Goal: Task Accomplishment & Management: Manage account settings

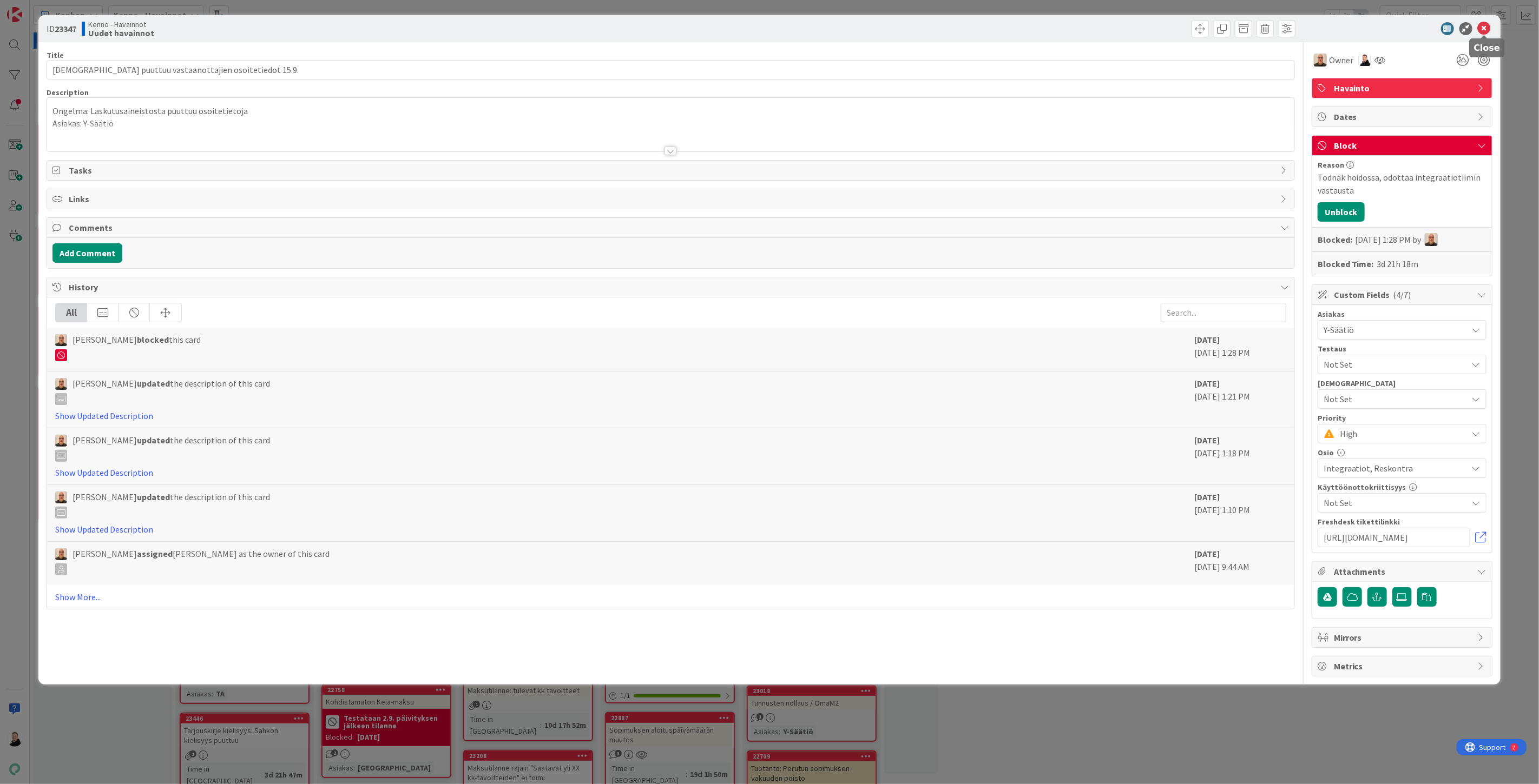
click at [1485, 26] on icon at bounding box center [1485, 29] width 13 height 13
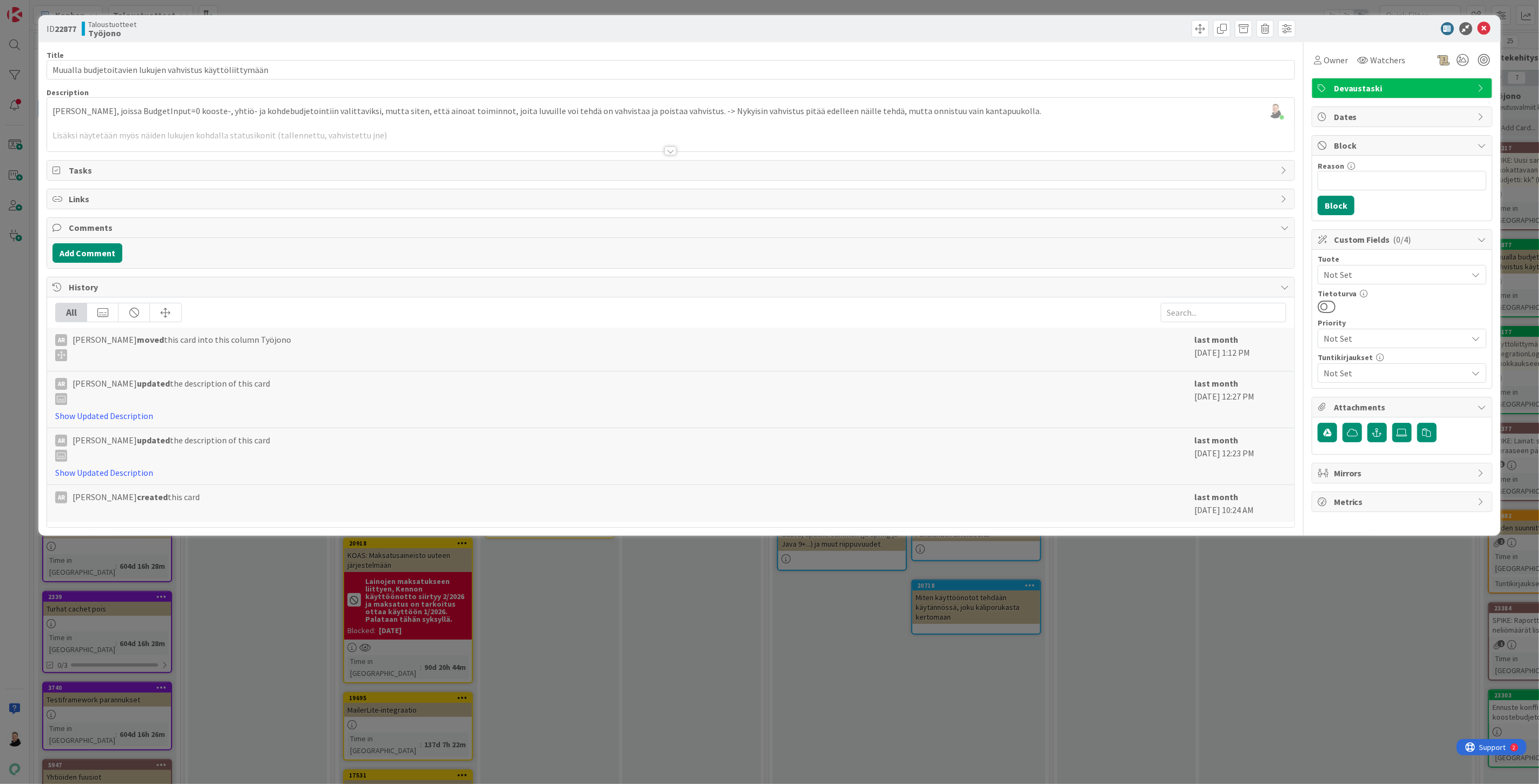
click at [672, 153] on div at bounding box center [670, 150] width 12 height 8
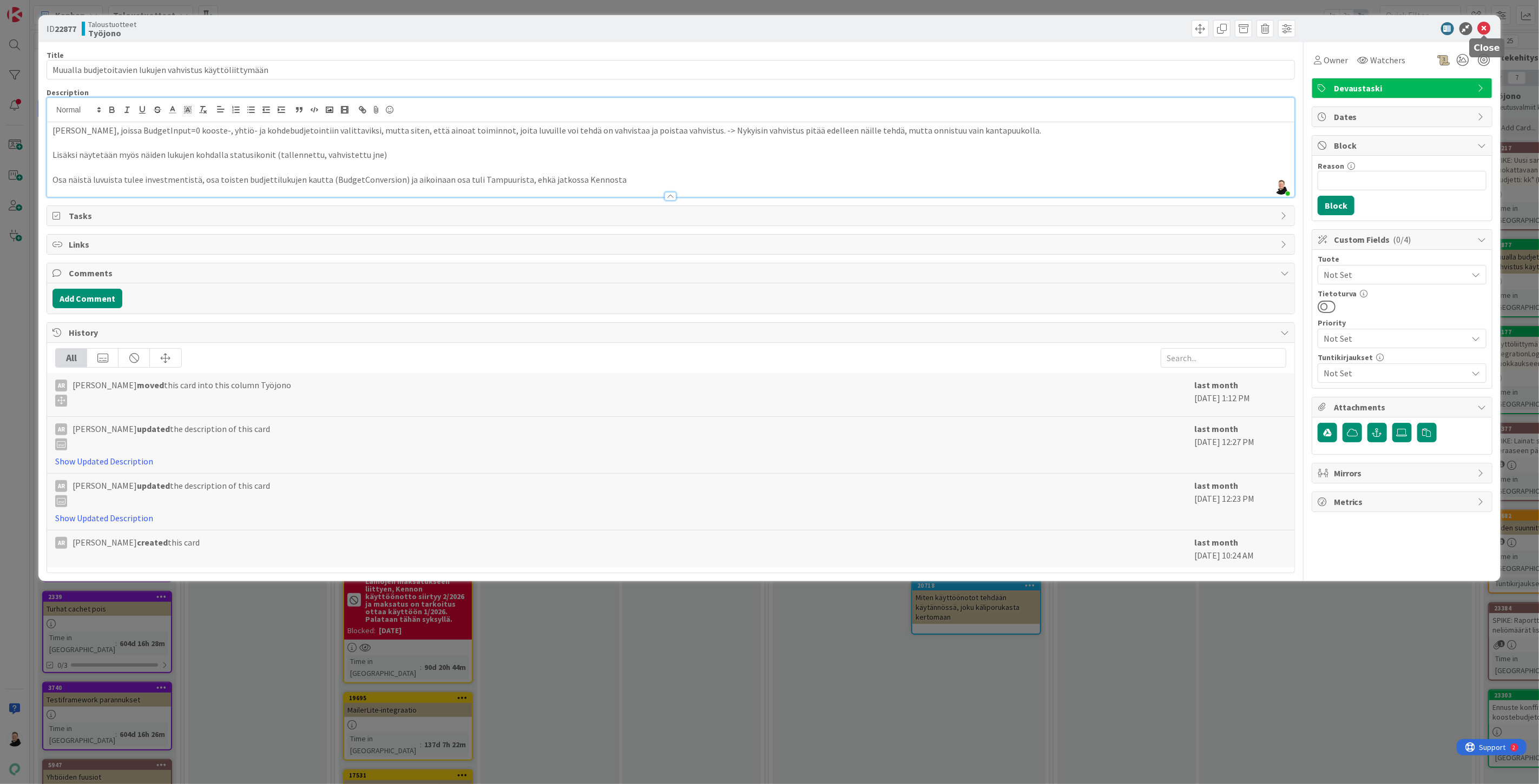
click at [1489, 26] on icon at bounding box center [1485, 29] width 13 height 13
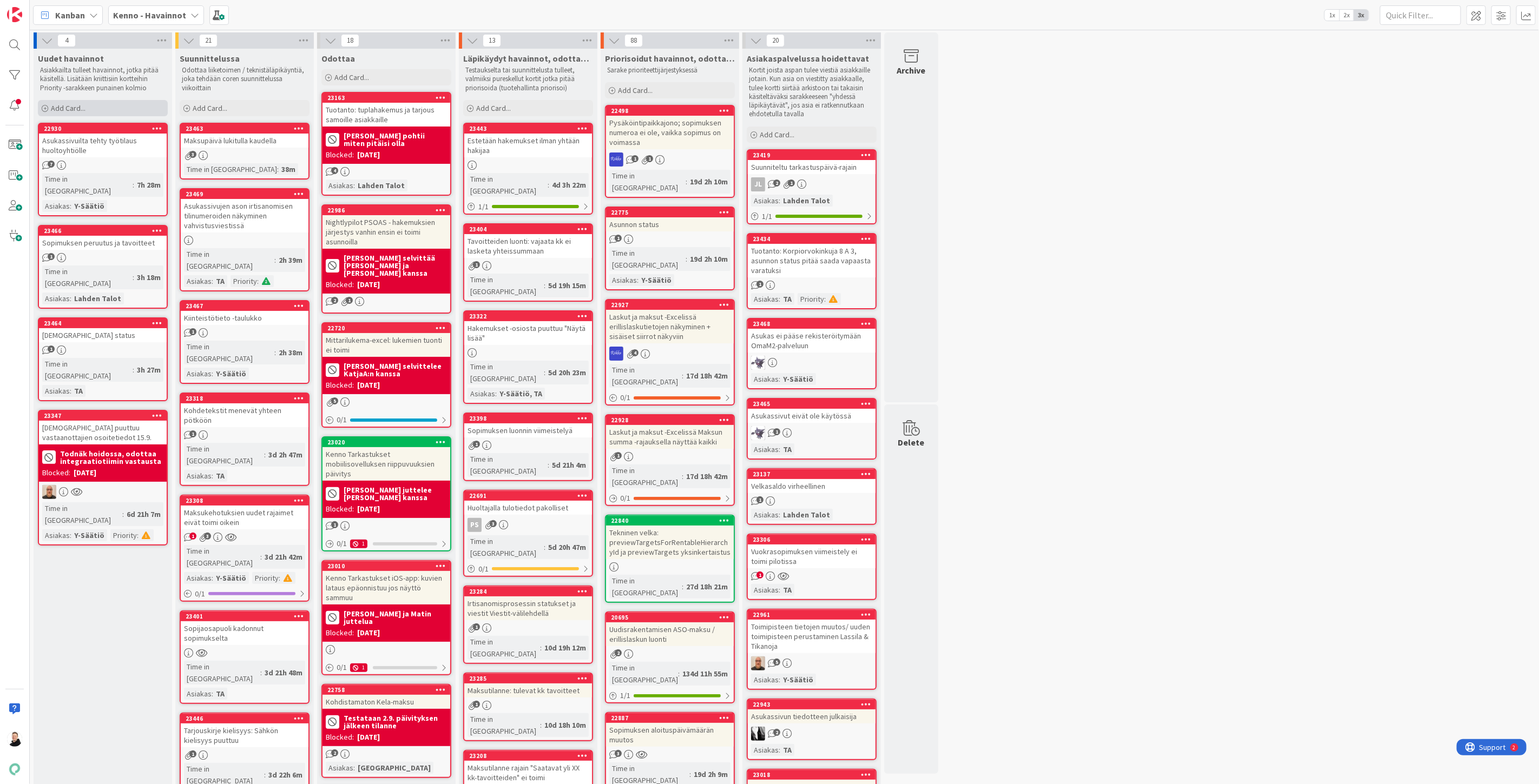
click at [43, 109] on icon at bounding box center [45, 109] width 7 height 7
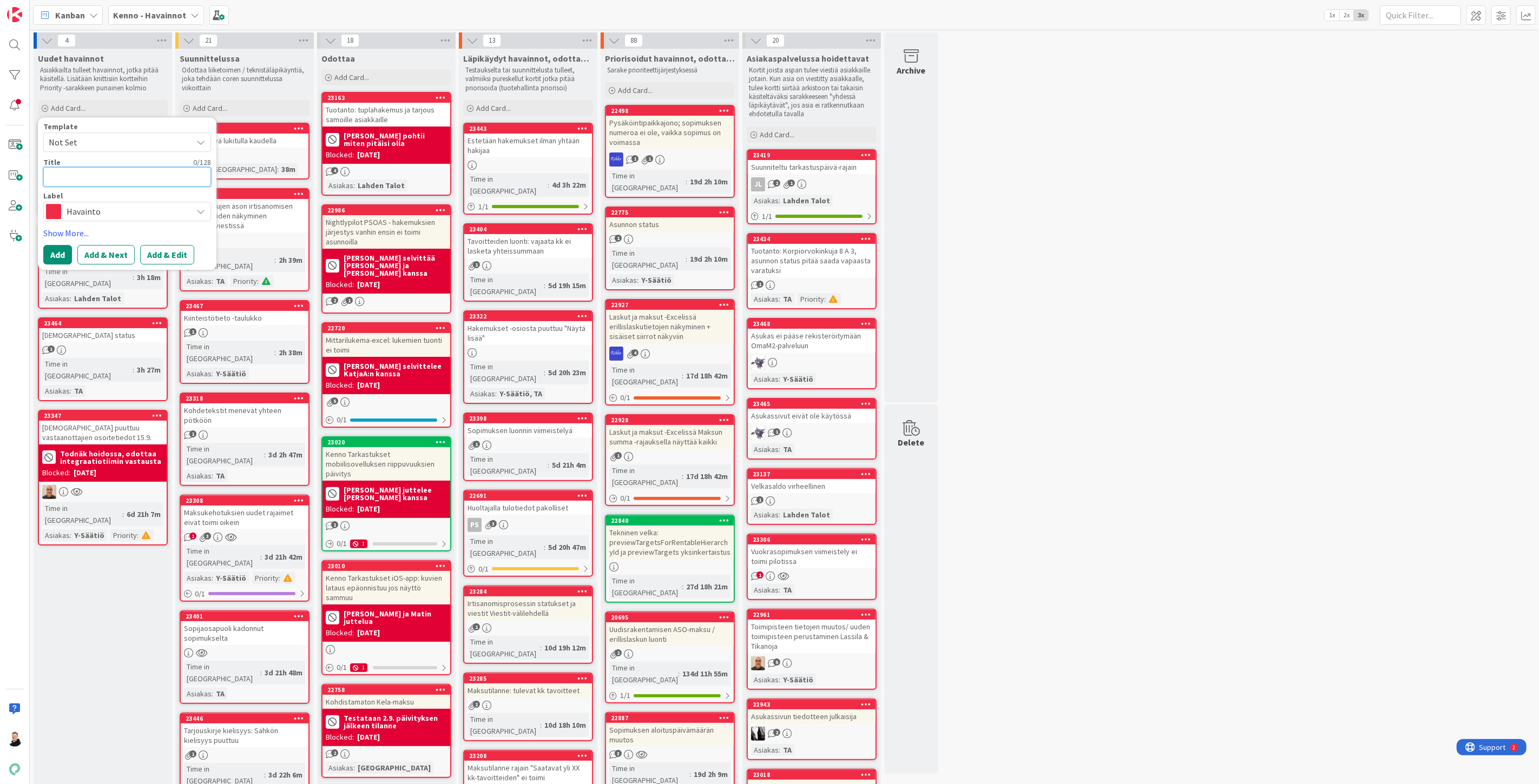
click at [80, 181] on textarea at bounding box center [127, 177] width 168 height 20
paste textarea "Kiireellisyys: Normaali Kiirellisyyden syy: Kennoympäristö: Kenno-osio: Asunnot…"
type textarea "x"
type textarea "Kiireellisyys: Normaali Kiirellisyyden syy: Kennoympäristö: Kenno-osio: Asunnot…"
click at [82, 173] on textarea at bounding box center [127, 177] width 168 height 20
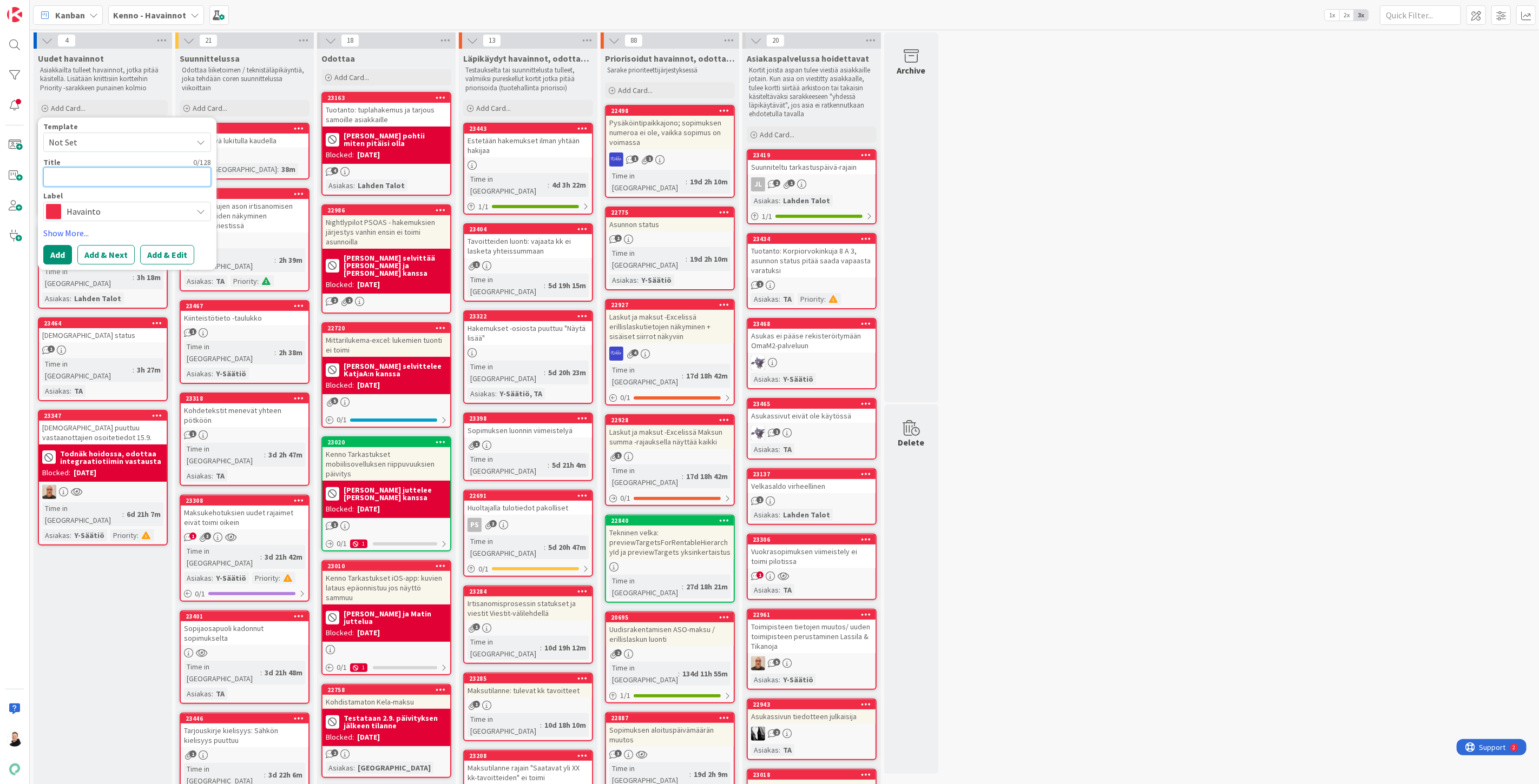
paste textarea "Asotarjousviesti- asiakkaan näkymästä puuttuu vastauslinkit"
type textarea "x"
type textarea "Asotarjousviesti- asiakkaan näkymästä puuttuu vastauslinkit"
click at [168, 278] on button "Add & Edit" at bounding box center [167, 281] width 54 height 20
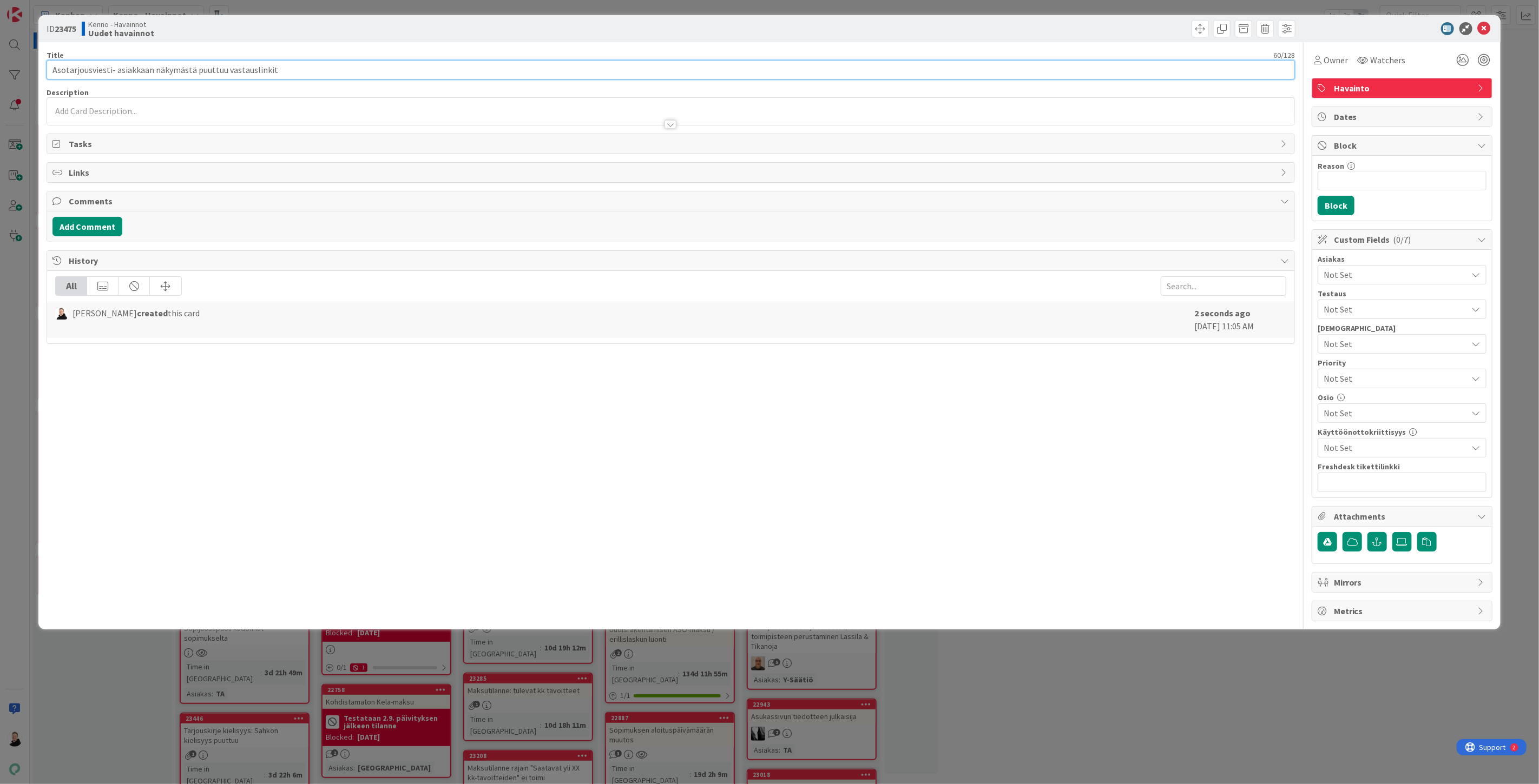
click at [299, 72] on input "Asotarjousviesti- asiakkaan näkymästä puuttuu vastauslinkit" at bounding box center [671, 70] width 1249 height 20
click at [83, 110] on div at bounding box center [671, 111] width 1247 height 27
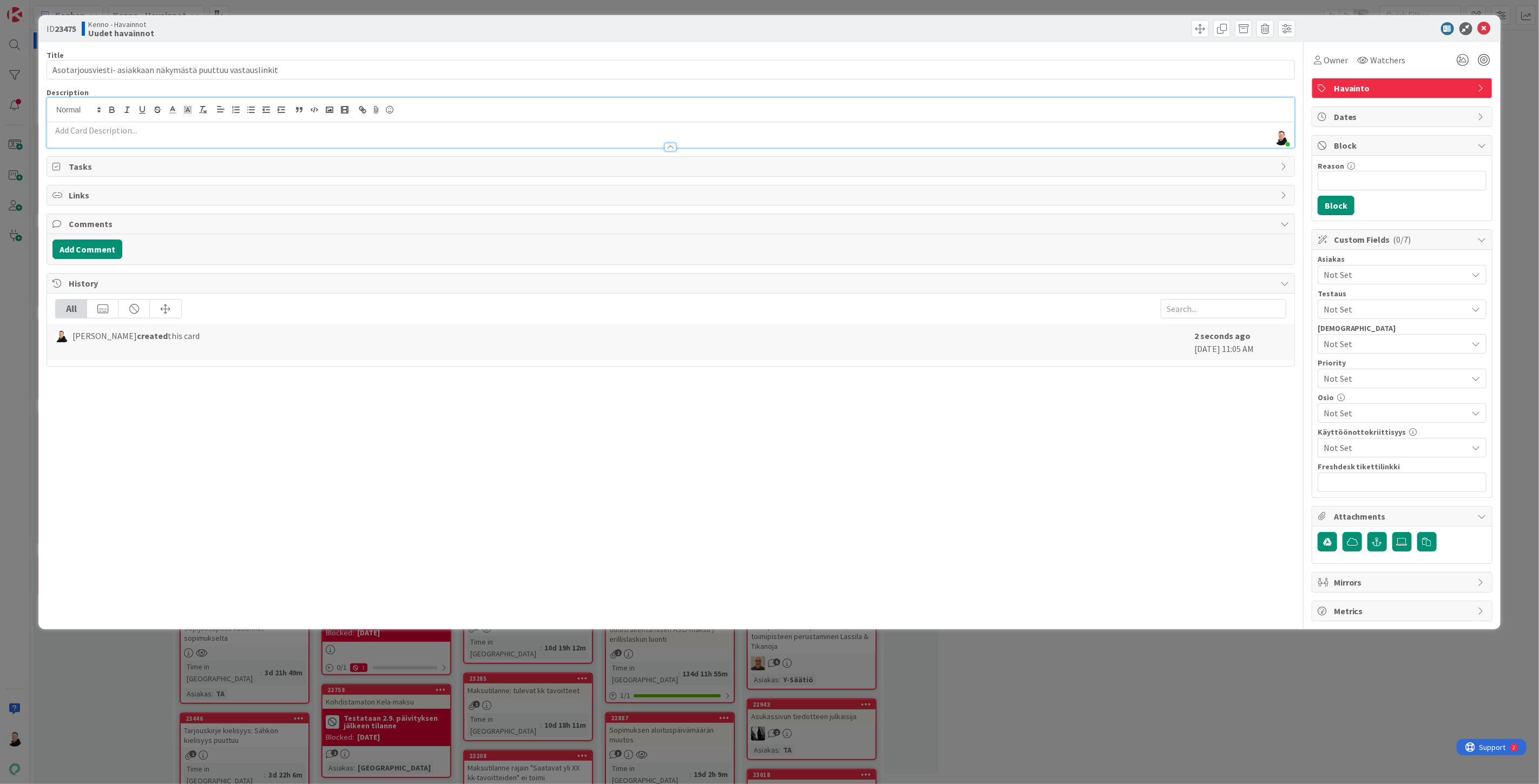
click at [72, 132] on p at bounding box center [671, 130] width 1237 height 13
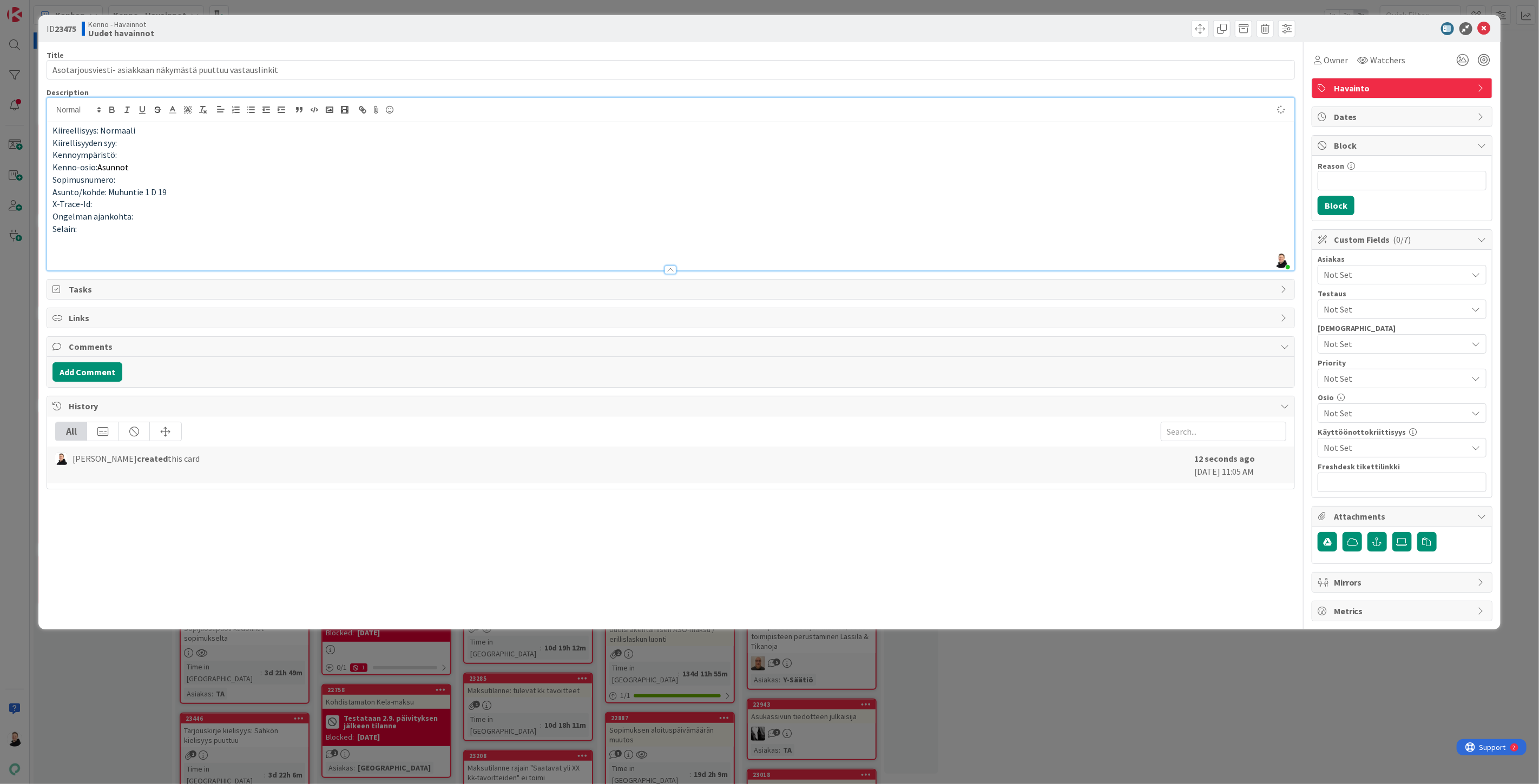
type input "Asotarjousviesti- asiakkaan näkymästä puuttuu vastauslinkit"
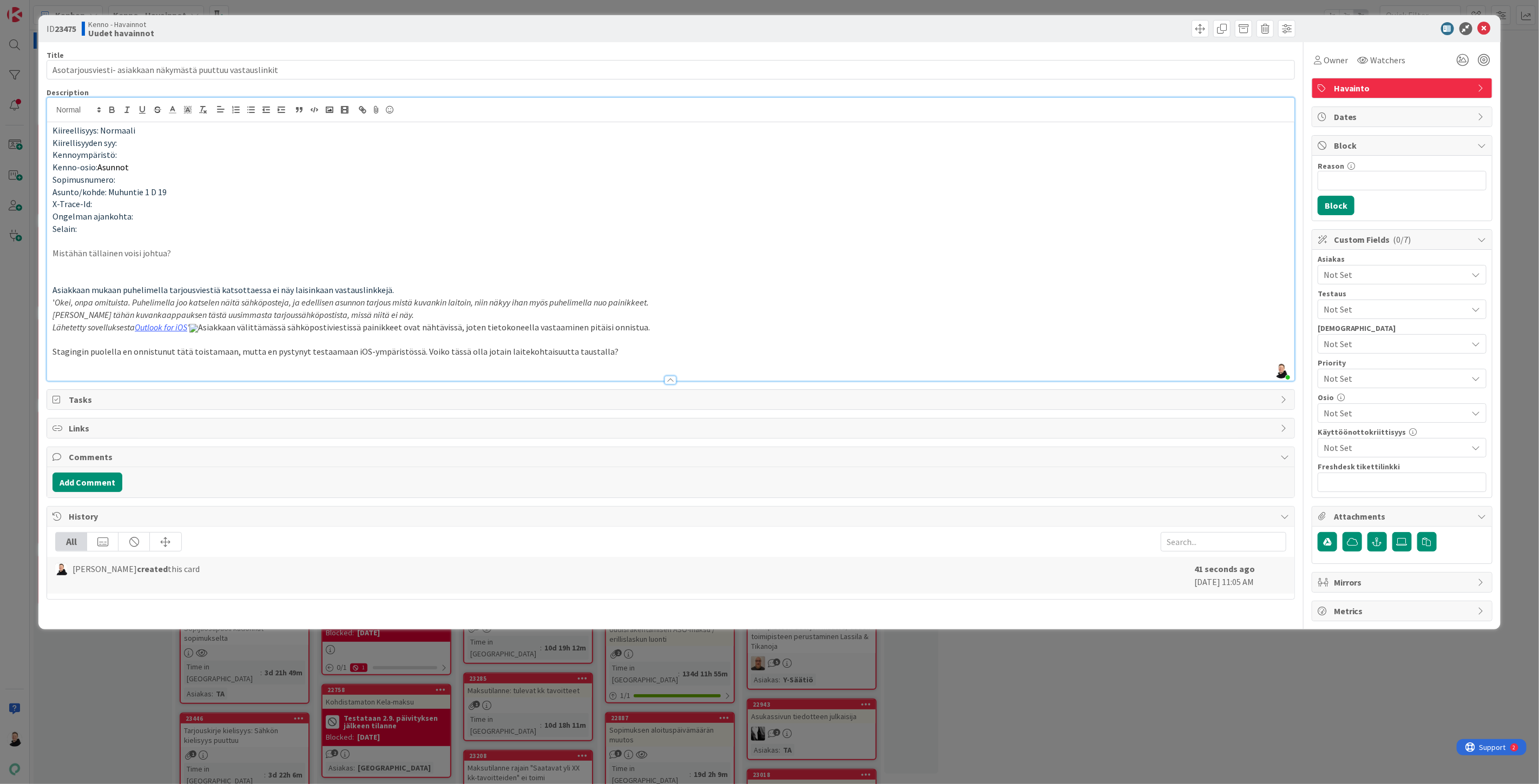
drag, startPoint x: 197, startPoint y: 548, endPoint x: 117, endPoint y: 550, distance: 80.0
click at [76, 334] on p "Lähetetty sovelluksesta Outlook for iOS ' Asiakkaan välittämässä sähköpostivies…" at bounding box center [671, 327] width 1237 height 13
click at [76, 333] on em "Lähetetty sovelluksesta" at bounding box center [94, 327] width 82 height 11
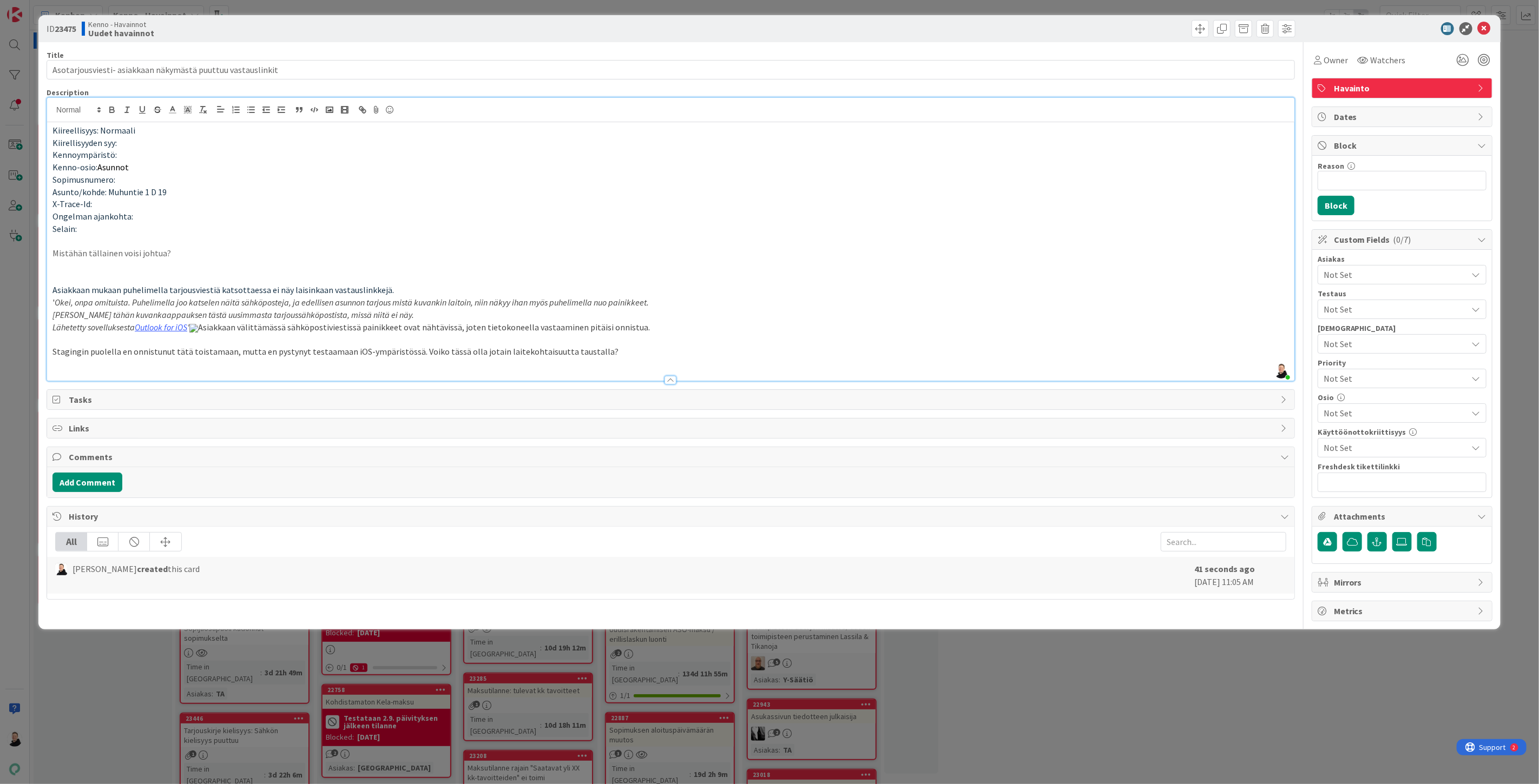
click at [379, 315] on p "Liitin tähän kuvankaappauksen tästä uusimmasta tarjoussähköpostista, missä niit…" at bounding box center [671, 315] width 1237 height 13
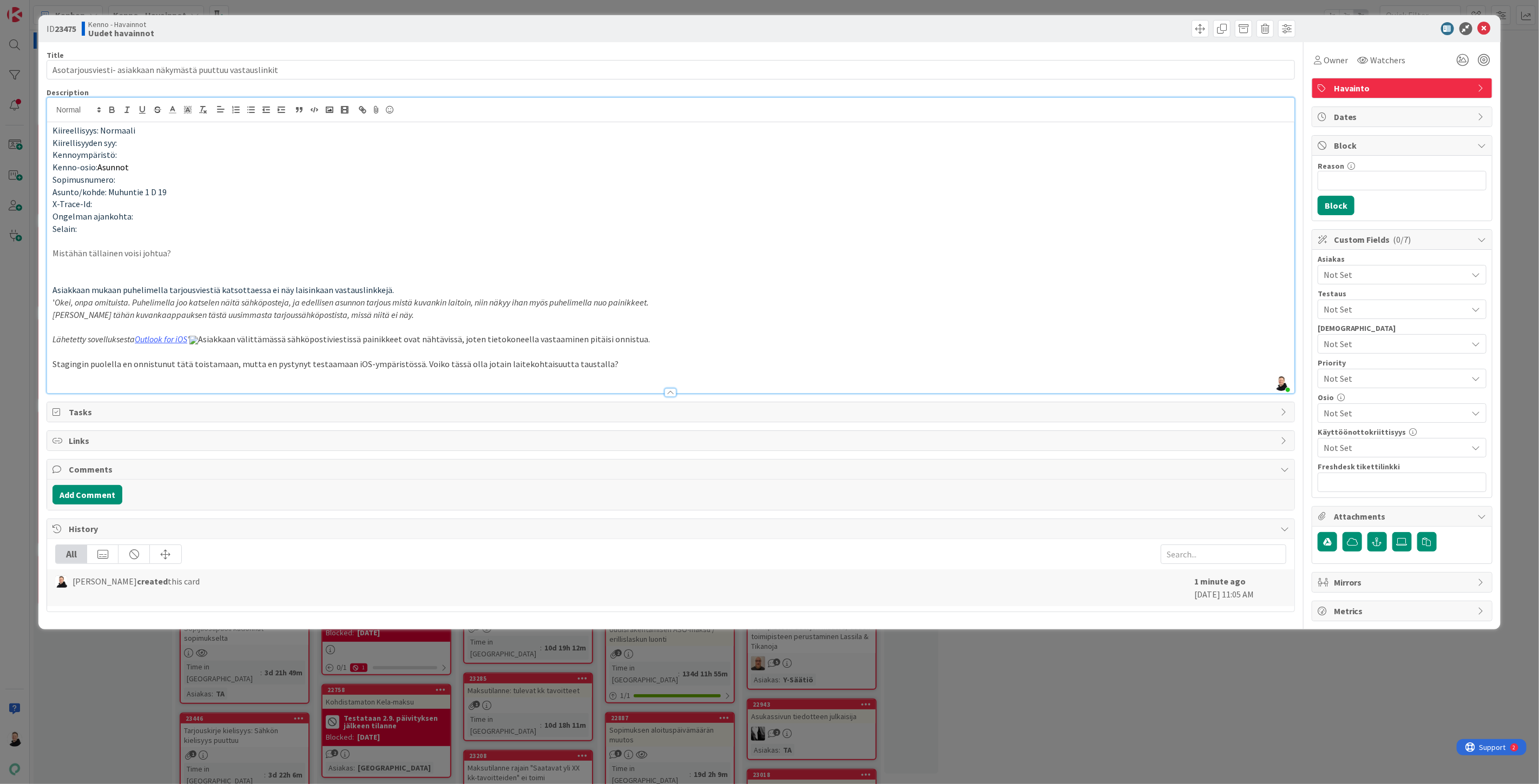
scroll to position [60, 0]
click at [485, 345] on span "Asiakkaan välittämässä sähköpostiviestissä painikkeet ovat nähtävissä, joten ti…" at bounding box center [419, 339] width 461 height 11
click at [198, 345] on img at bounding box center [194, 340] width 8 height 8
click at [498, 345] on span "Asiakkaan välittämässä sähköpostiviestissä painikkeet ovat nähtävissä, joten ti…" at bounding box center [419, 339] width 461 height 11
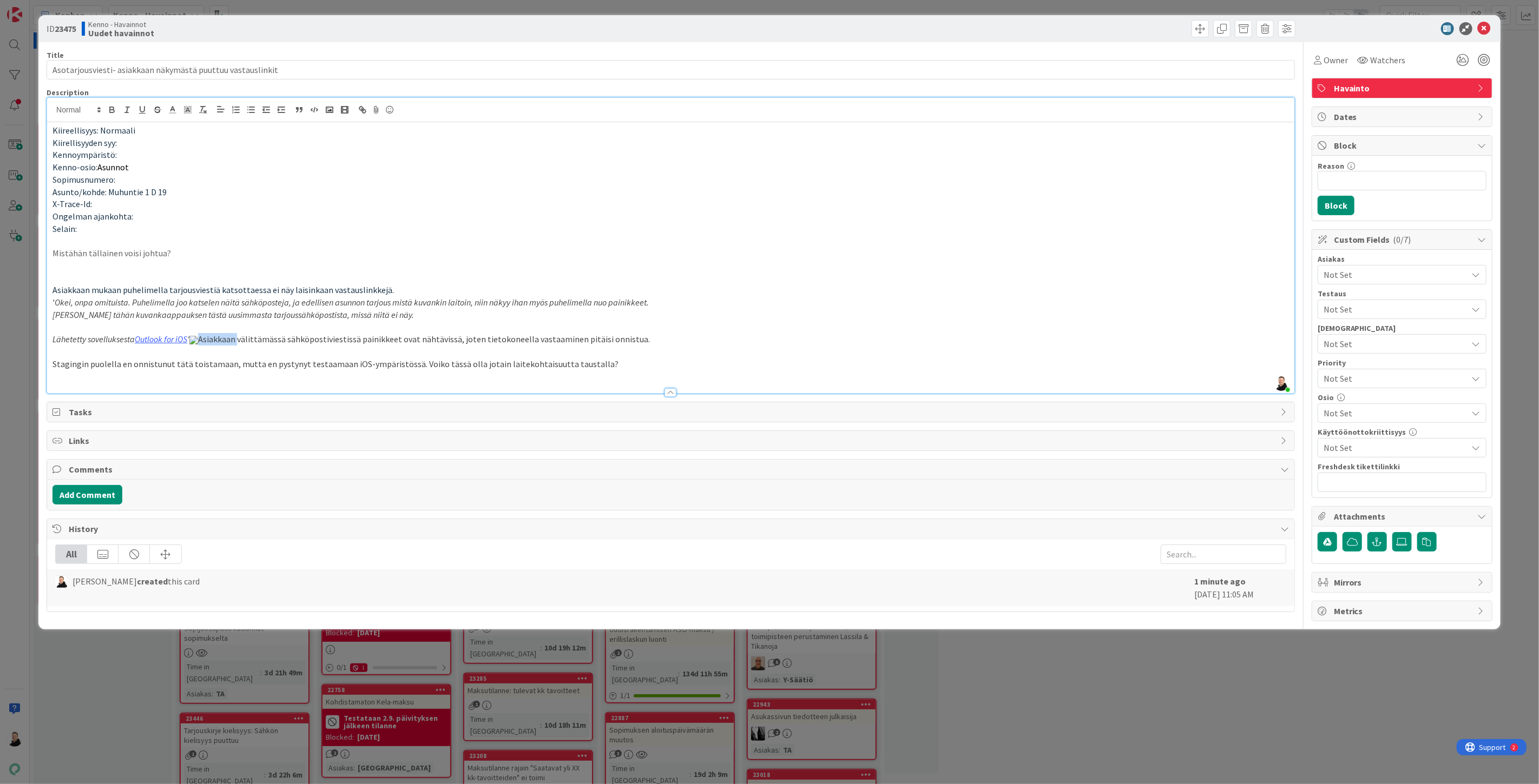
click at [490, 345] on span "Asiakkaan välittämässä sähköpostiviestissä painikkeet ovat nähtävissä, joten ti…" at bounding box center [419, 339] width 461 height 11
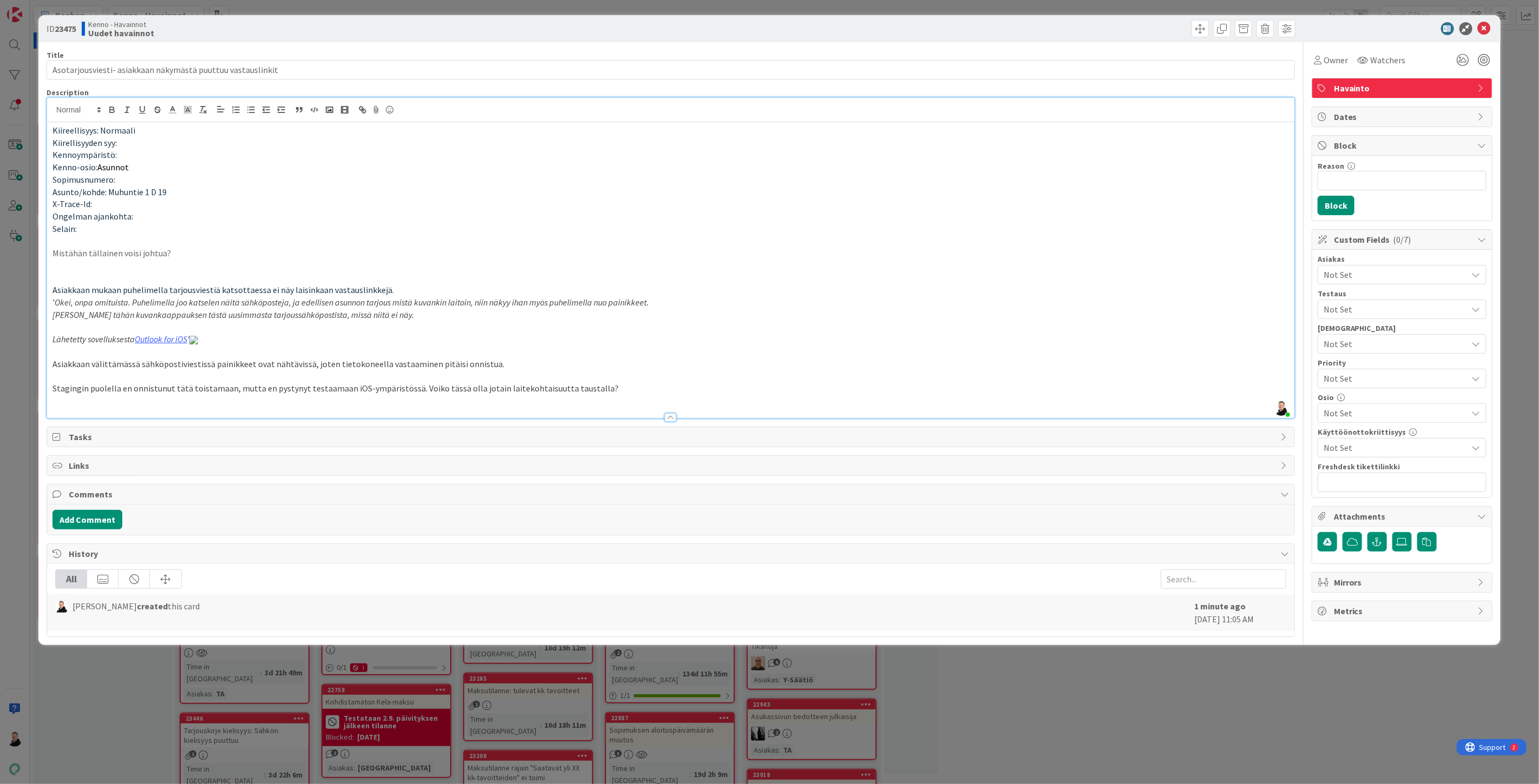
click at [193, 345] on img at bounding box center [194, 340] width 8 height 8
click at [119, 345] on em "Lähetetty sovelluksesta" at bounding box center [94, 339] width 82 height 11
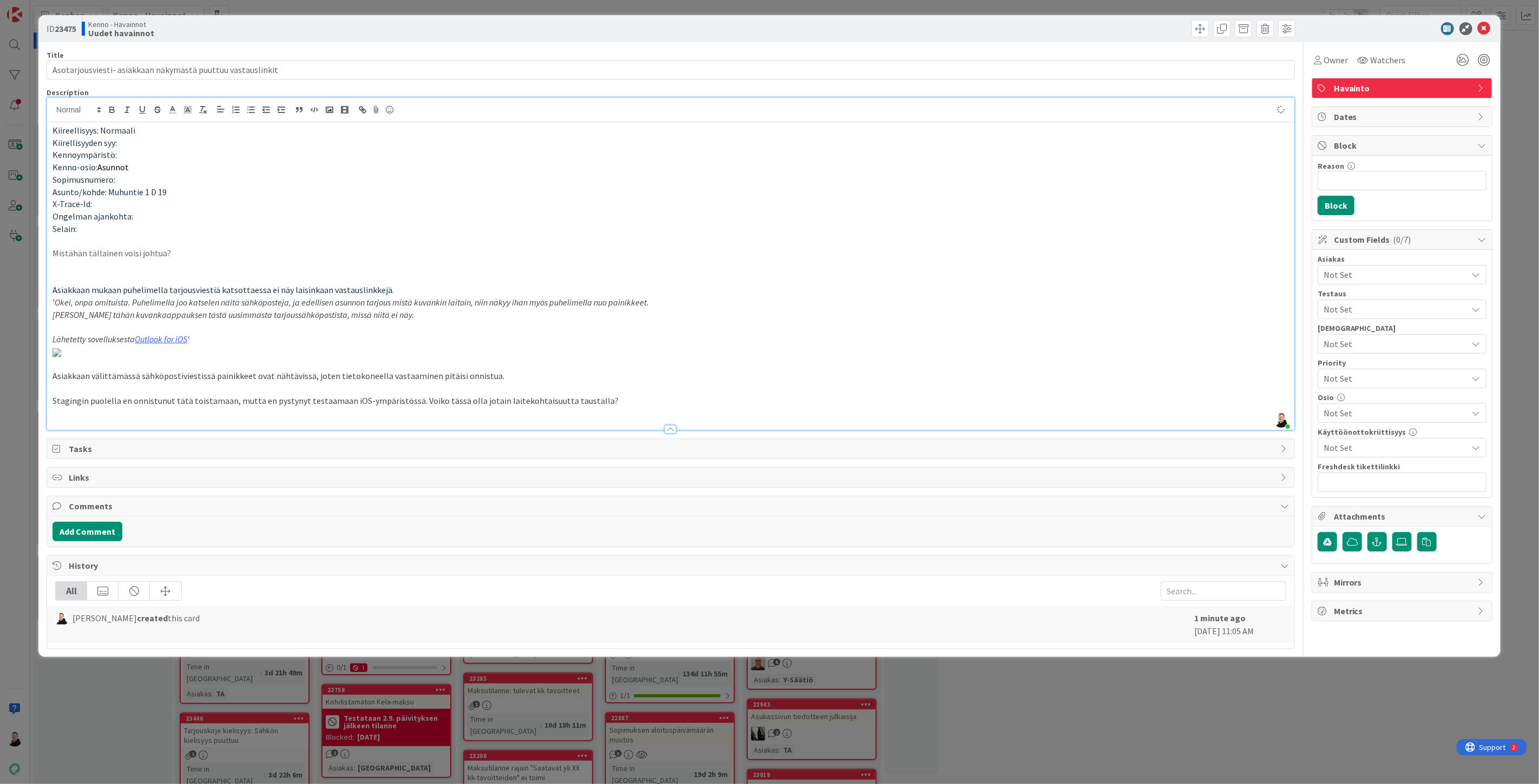
type input "Asotarjousviesti- asiakkaan näkymästä puuttuu vastauslinkit"
drag, startPoint x: 202, startPoint y: 155, endPoint x: 42, endPoint y: 155, distance: 160.0
click at [42, 155] on div "ID 23475 Kenno - Havainnot Uudet havainnot Title 60 / 128 Asotarjousviesti- asi…" at bounding box center [769, 336] width 1462 height 642
click at [706, 346] on p at bounding box center [671, 352] width 1237 height 13
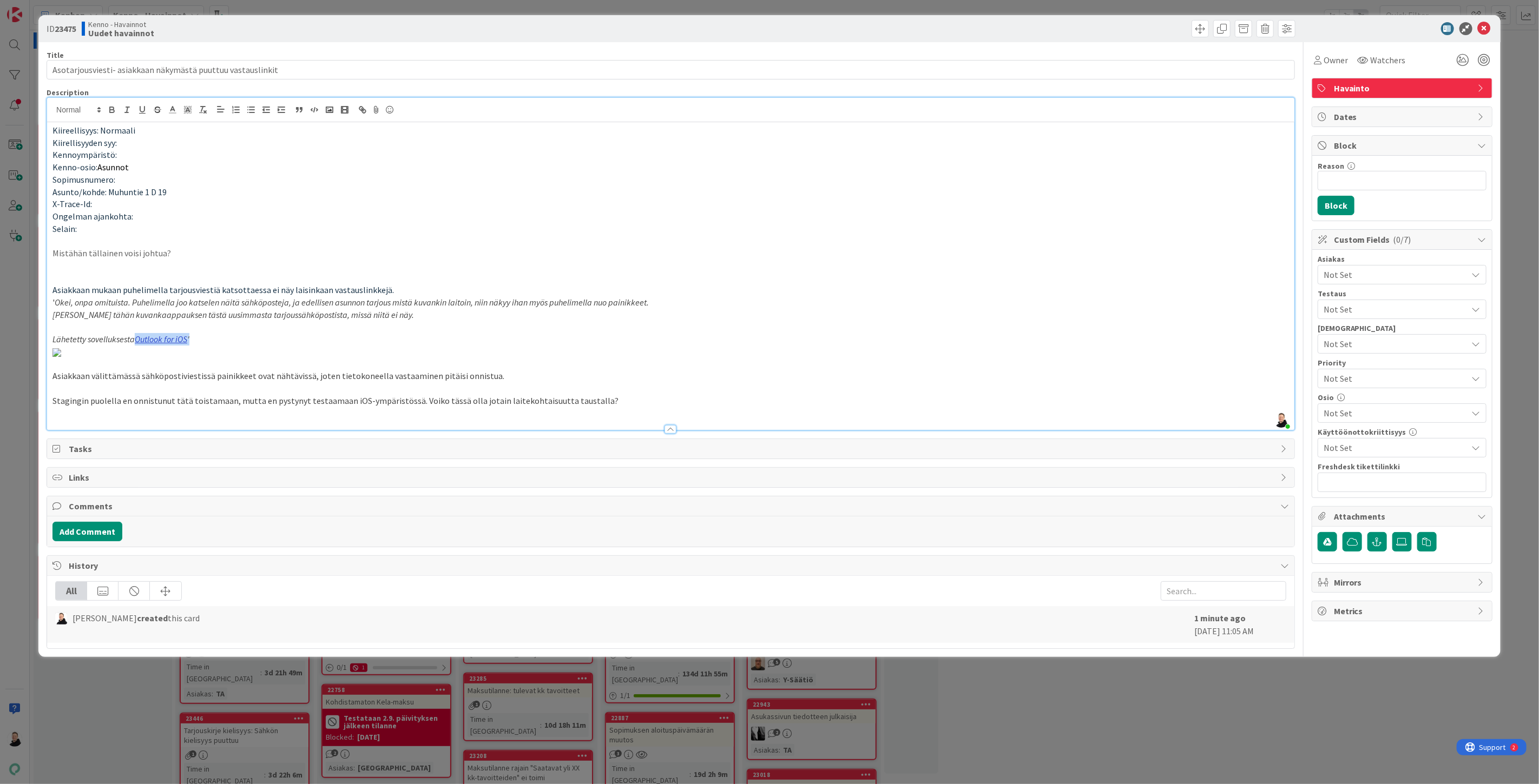
drag, startPoint x: 206, startPoint y: 161, endPoint x: 137, endPoint y: 157, distance: 69.1
click at [137, 333] on p "Lähetetty sovelluksesta Outlook for iOS '" at bounding box center [671, 339] width 1237 height 13
drag, startPoint x: 165, startPoint y: 160, endPoint x: 587, endPoint y: 297, distance: 443.7
click at [587, 346] on p at bounding box center [671, 352] width 1237 height 13
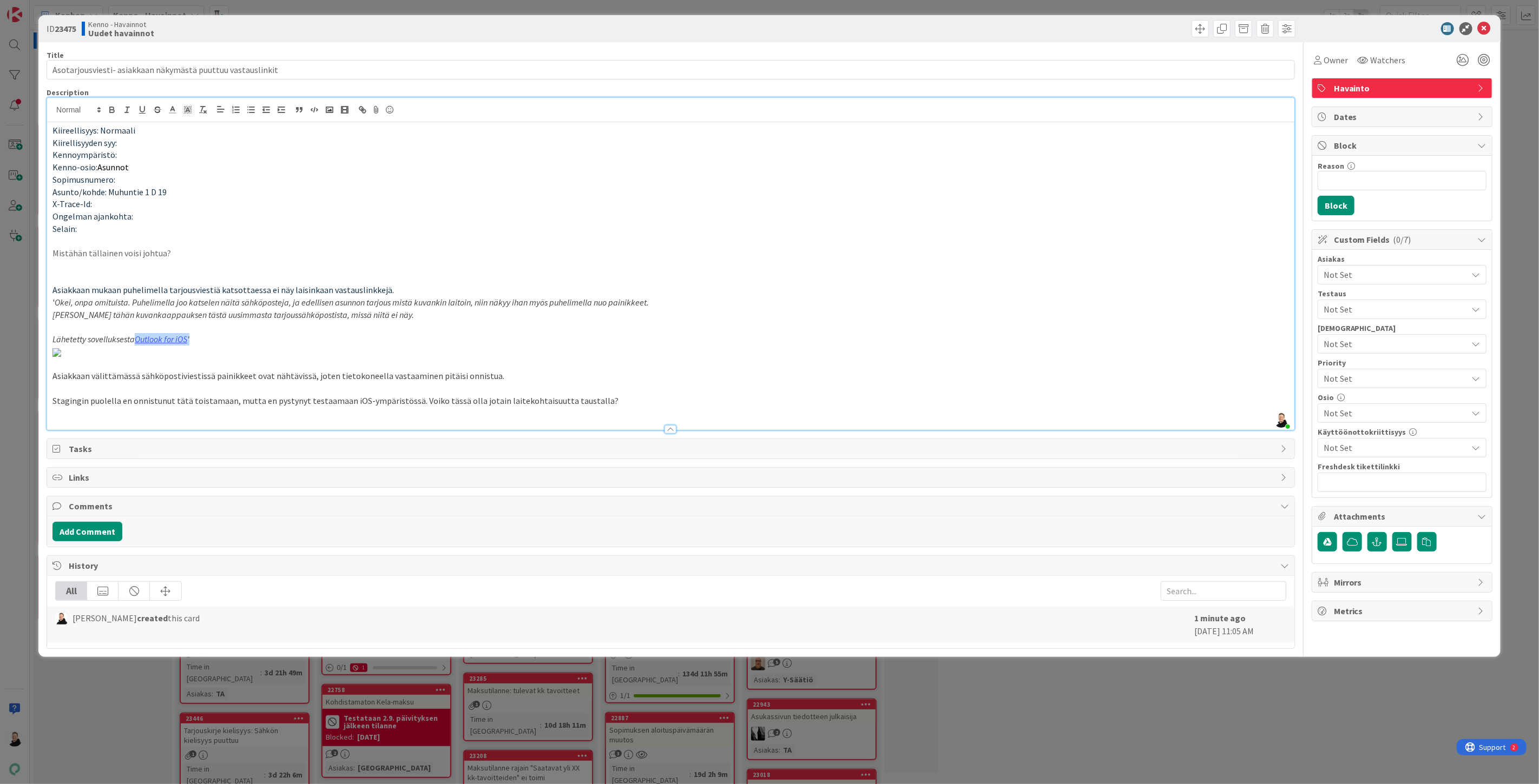
drag, startPoint x: 211, startPoint y: 336, endPoint x: 134, endPoint y: 339, distance: 77.1
click at [134, 339] on p "Lähetetty sovelluksesta Outlook for iOS '" at bounding box center [671, 339] width 1237 height 13
click at [358, 110] on icon "button" at bounding box center [363, 110] width 10 height 10
type input "Outlook for iOS'"
click at [235, 361] on link at bounding box center [228, 361] width 25 height 8
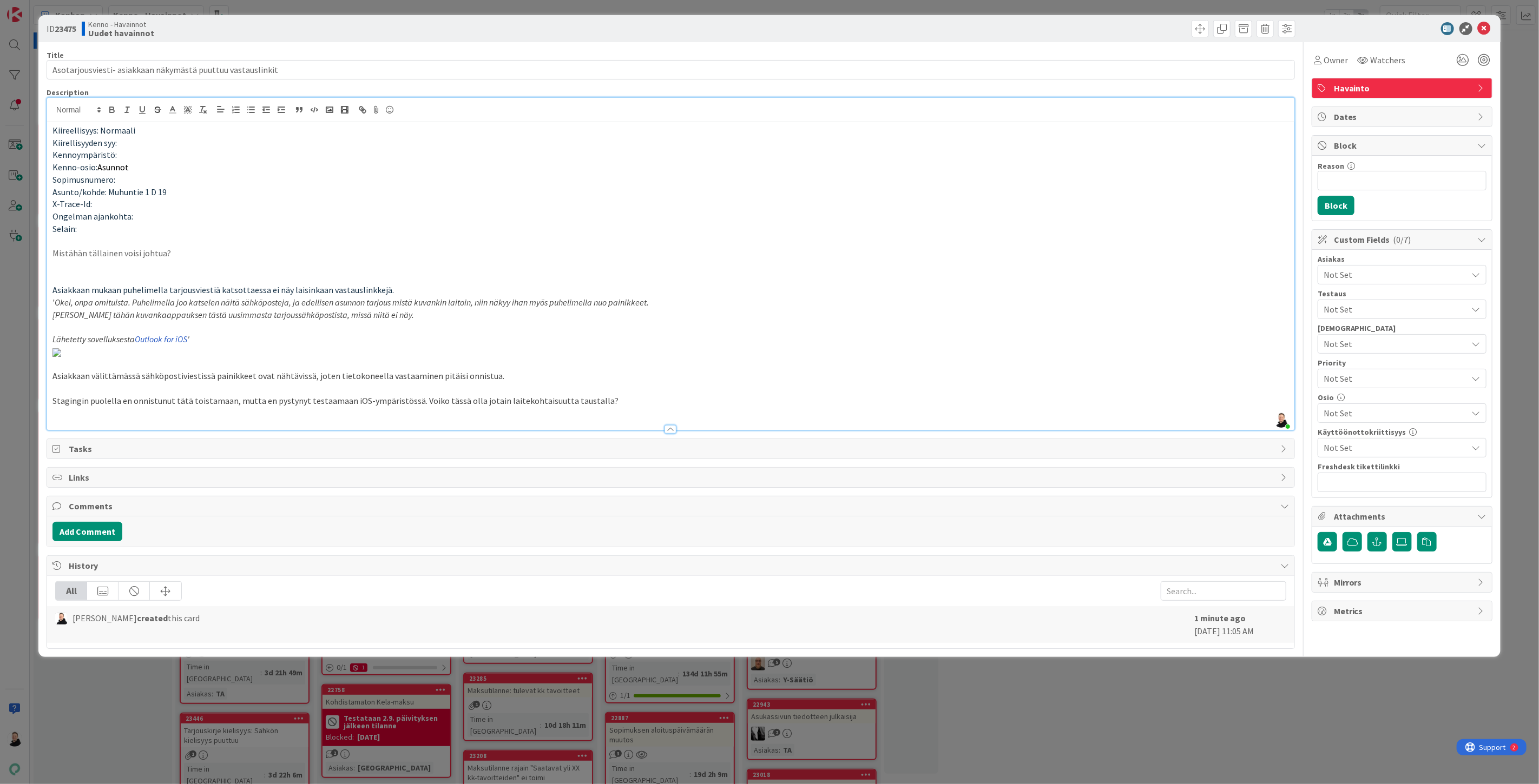
click at [505, 358] on p at bounding box center [671, 352] width 1237 height 13
type input "Asotarjousviesti- asiakkaan näkymästä puuttuu vastauslinkit"
click at [164, 339] on em "Outlook for iOS" at bounding box center [161, 339] width 53 height 11
click at [560, 358] on p at bounding box center [671, 352] width 1237 height 13
click at [1359, 488] on input "text" at bounding box center [1402, 482] width 169 height 20
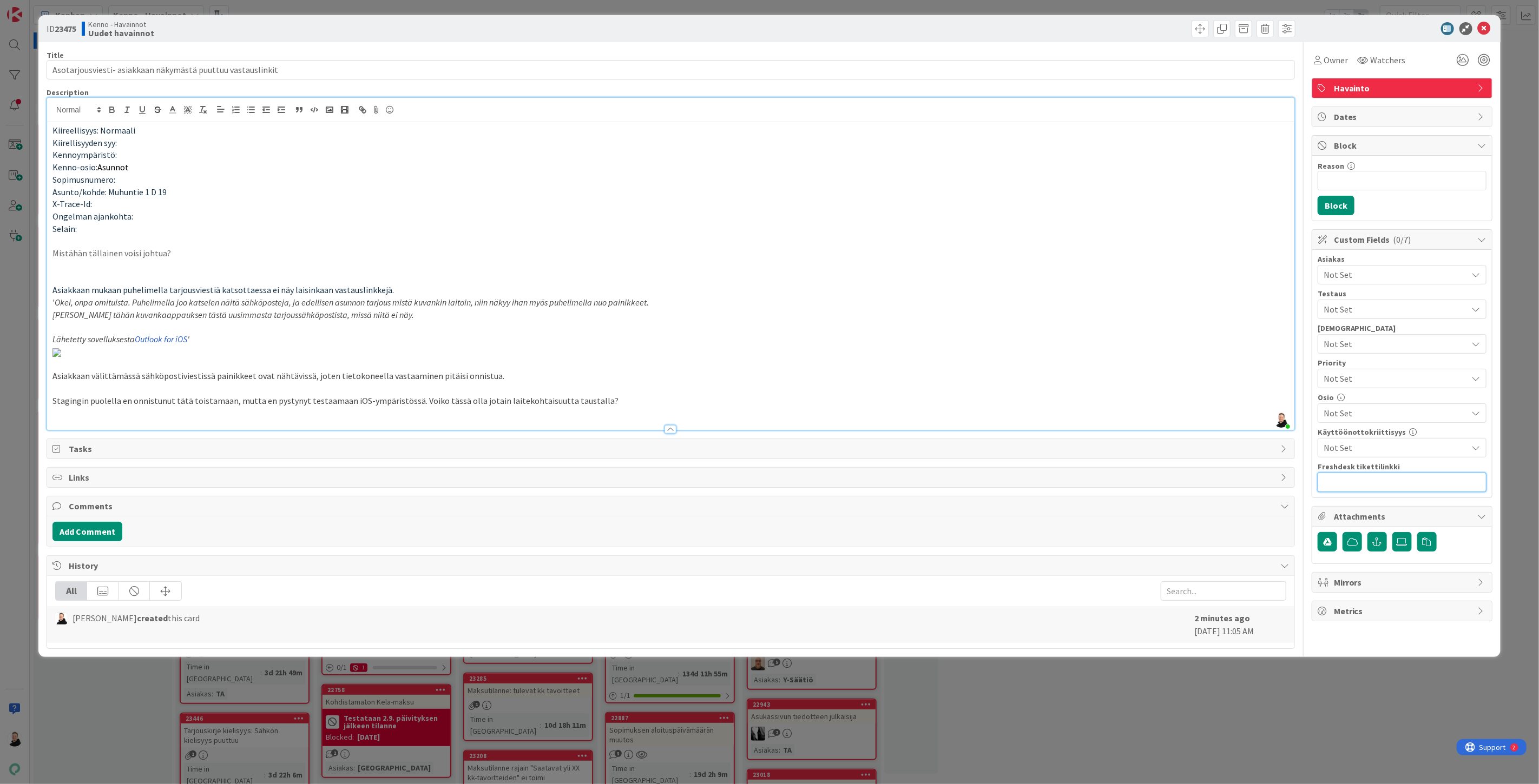
paste input "https://pandia-help.freshdesk.com/a/tickets/131907"
type input "https://pandia-help.freshdesk.com/a/tickets/131907"
type input "Asotarjousviesti- asiakkaan näkymästä puuttuu vastauslinkit"
type input "https://pandia-help.freshdesk.com/a/tickets/131907"
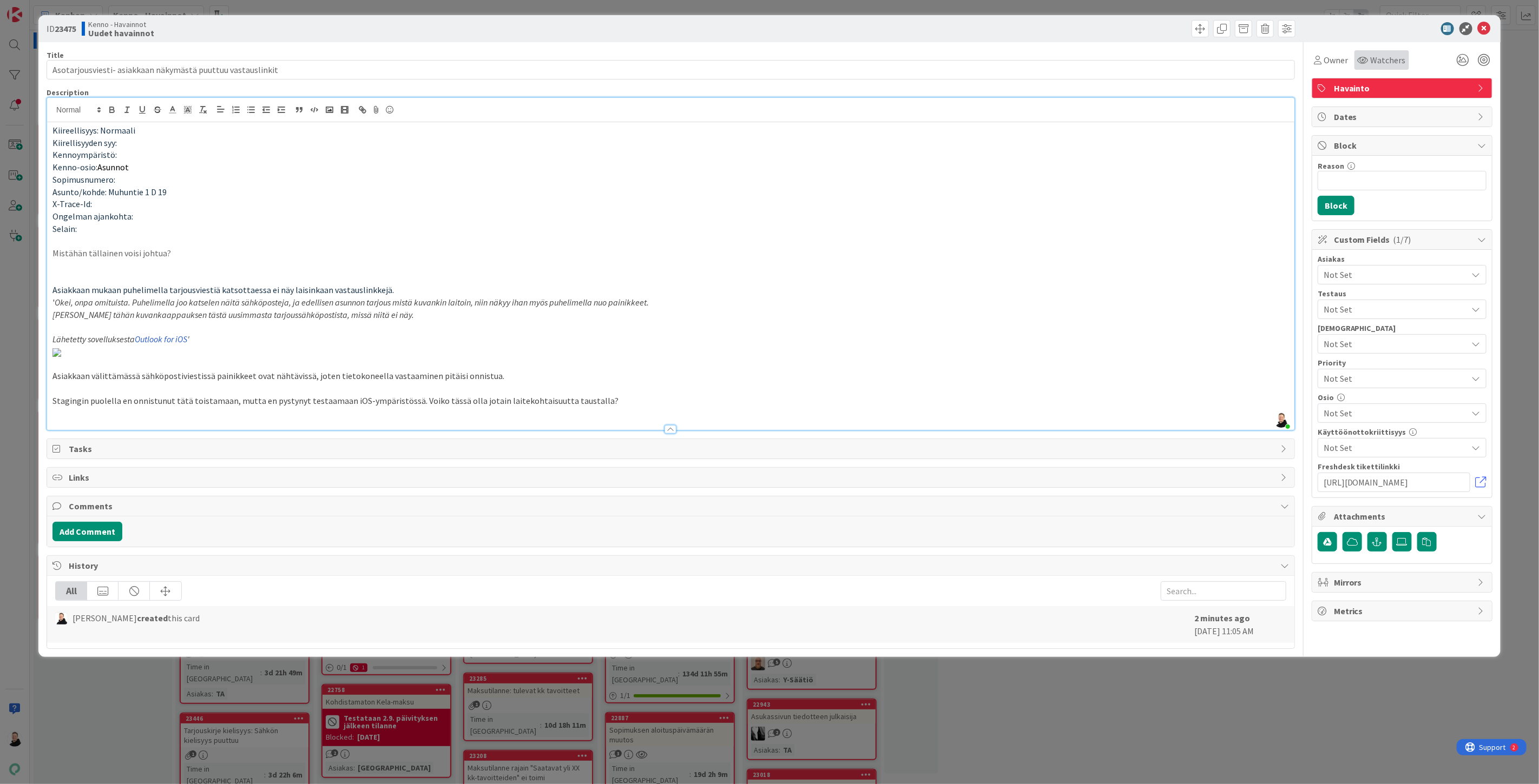
click at [1358, 61] on icon at bounding box center [1363, 60] width 11 height 8
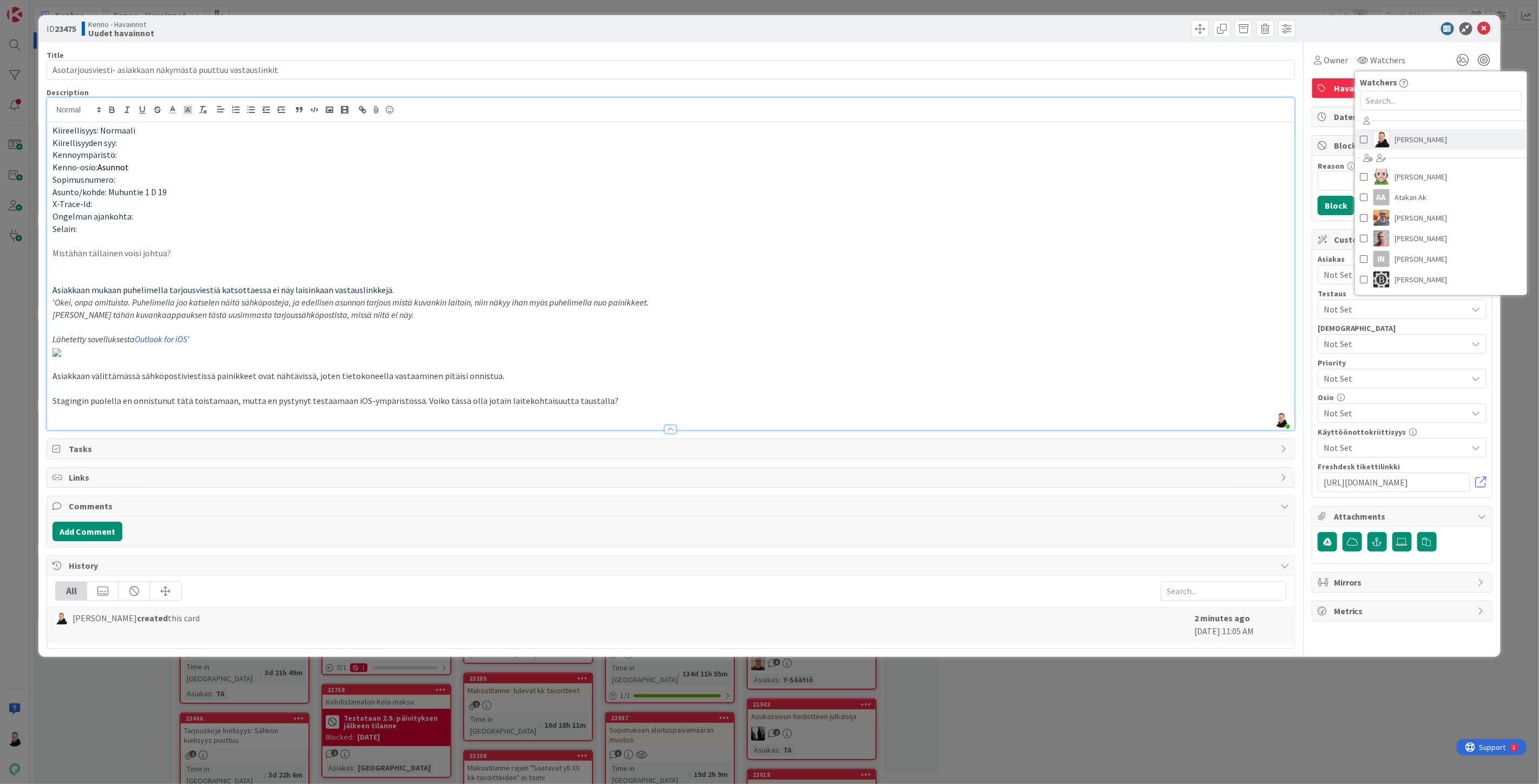
click at [1395, 145] on span "[PERSON_NAME]" at bounding box center [1421, 139] width 53 height 16
type input "Asotarjousviesti- asiakkaan näkymästä puuttuu vastauslinkit"
click at [1118, 236] on p at bounding box center [671, 241] width 1237 height 13
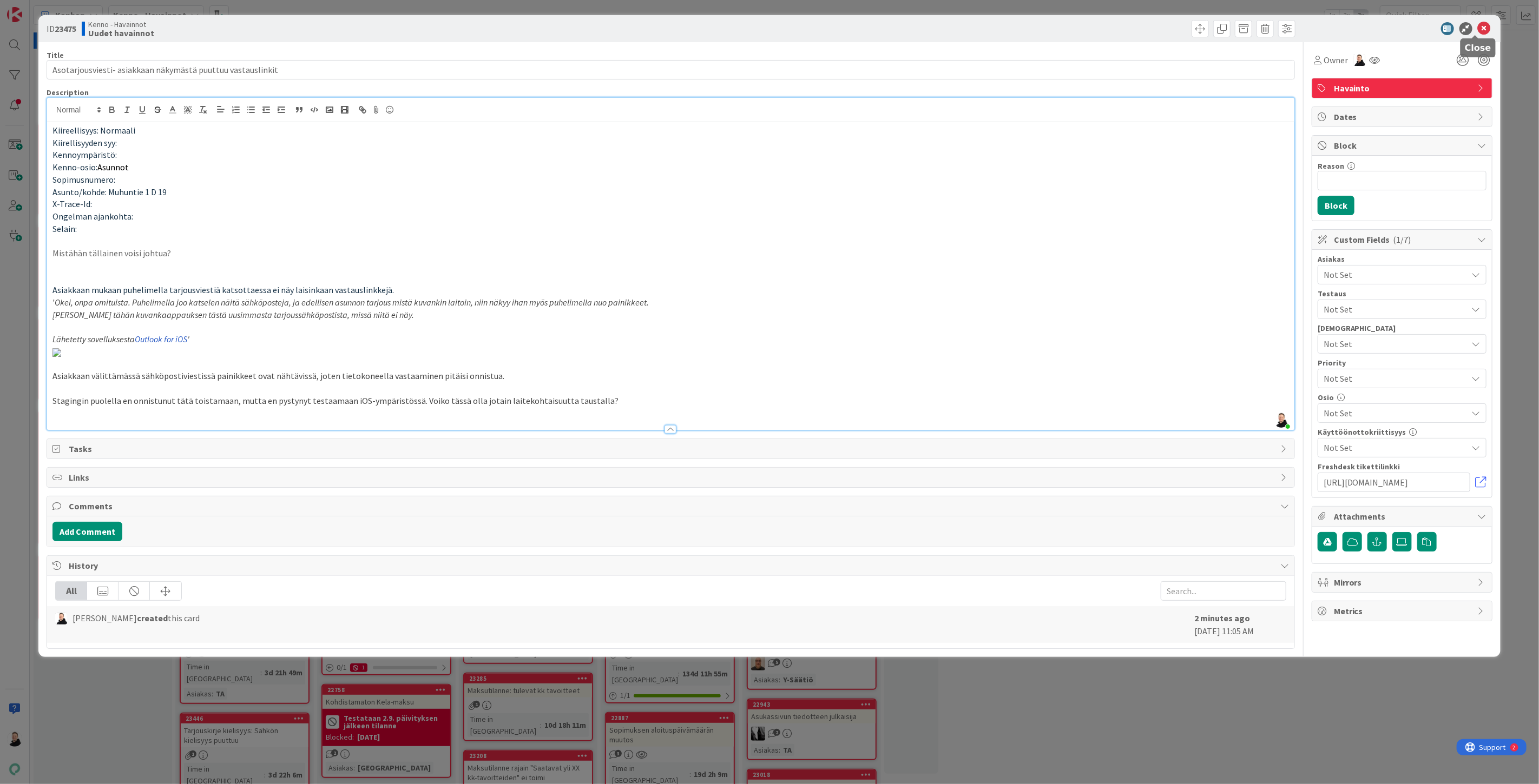
click at [1478, 31] on icon at bounding box center [1485, 29] width 13 height 13
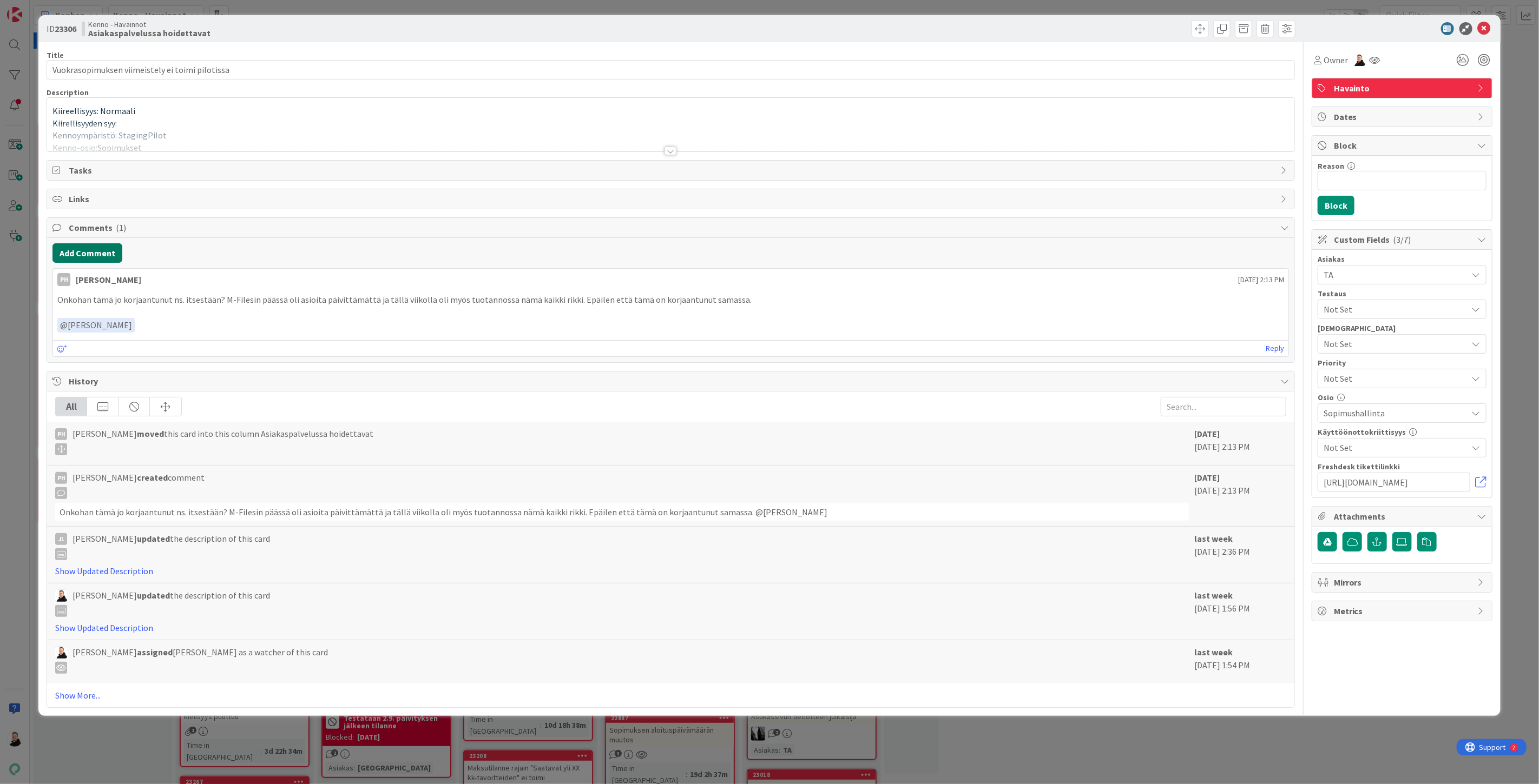
click at [96, 262] on button "Add Comment" at bounding box center [87, 253] width 70 height 20
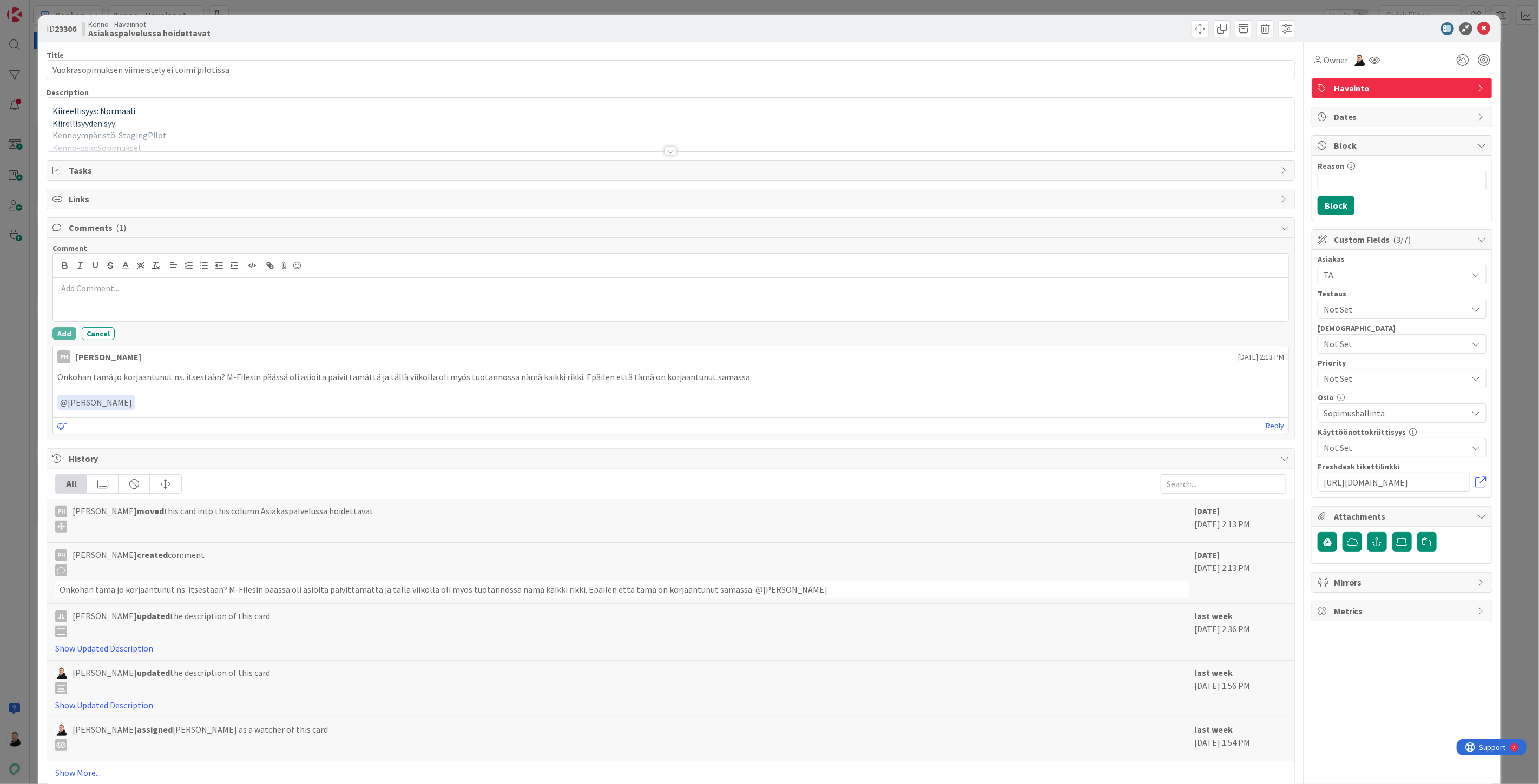
click at [143, 307] on div at bounding box center [671, 300] width 1236 height 43
click at [66, 334] on button "Add" at bounding box center [65, 334] width 24 height 13
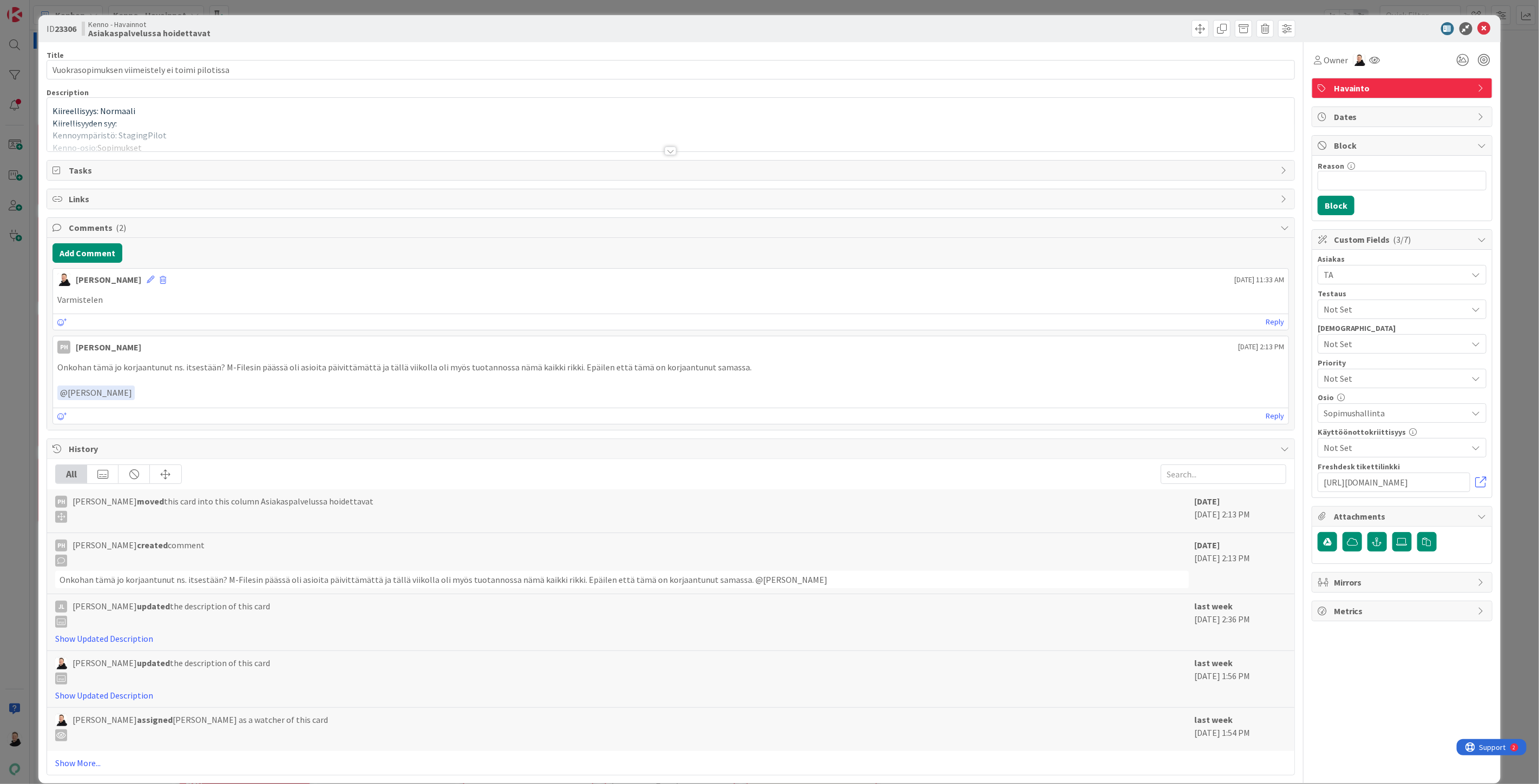
click at [670, 152] on div at bounding box center [670, 150] width 12 height 8
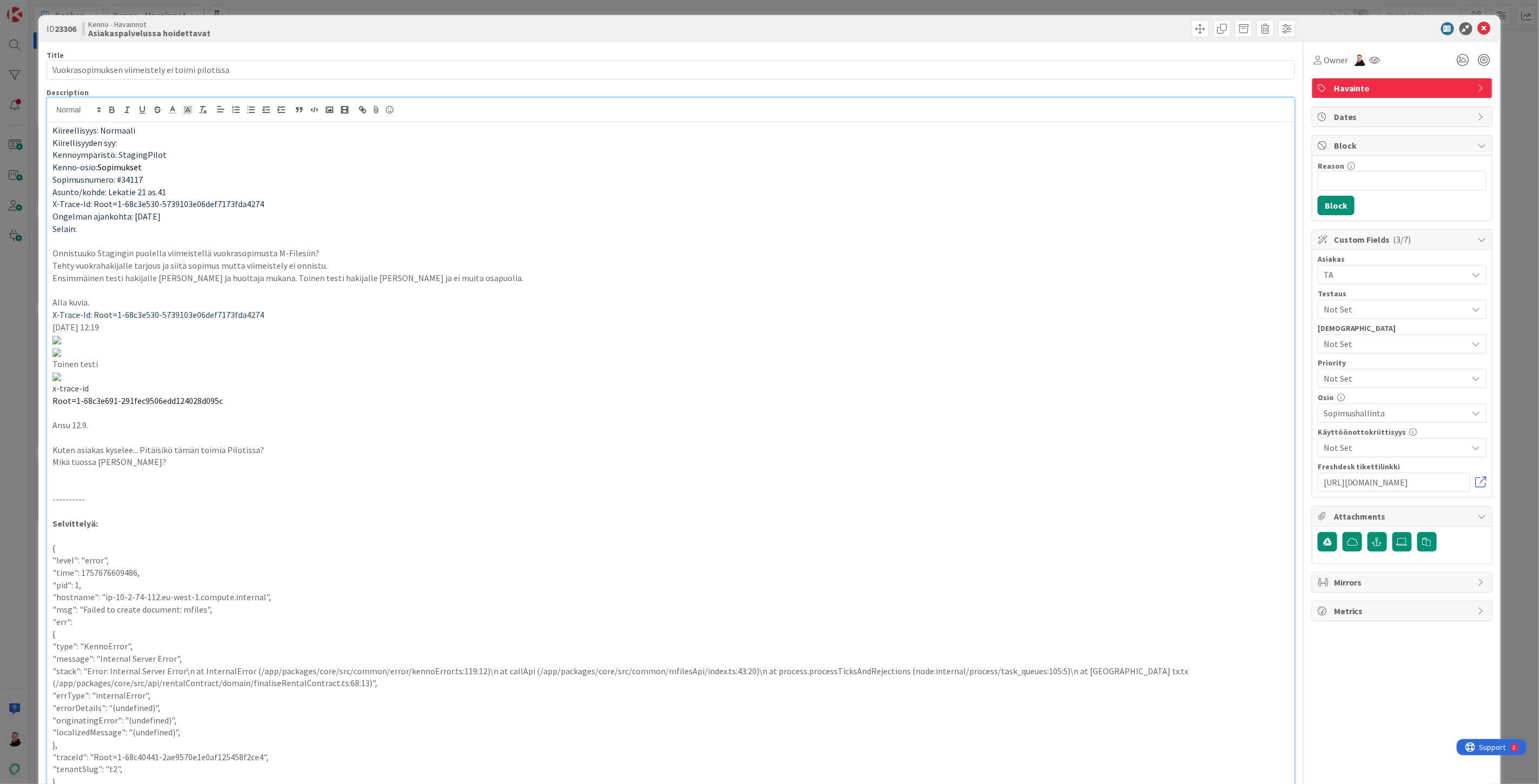
click at [1476, 484] on link at bounding box center [1481, 482] width 11 height 11
click at [1235, 27] on span at bounding box center [1243, 29] width 17 height 17
click at [1259, 78] on button "Archive" at bounding box center [1262, 79] width 43 height 20
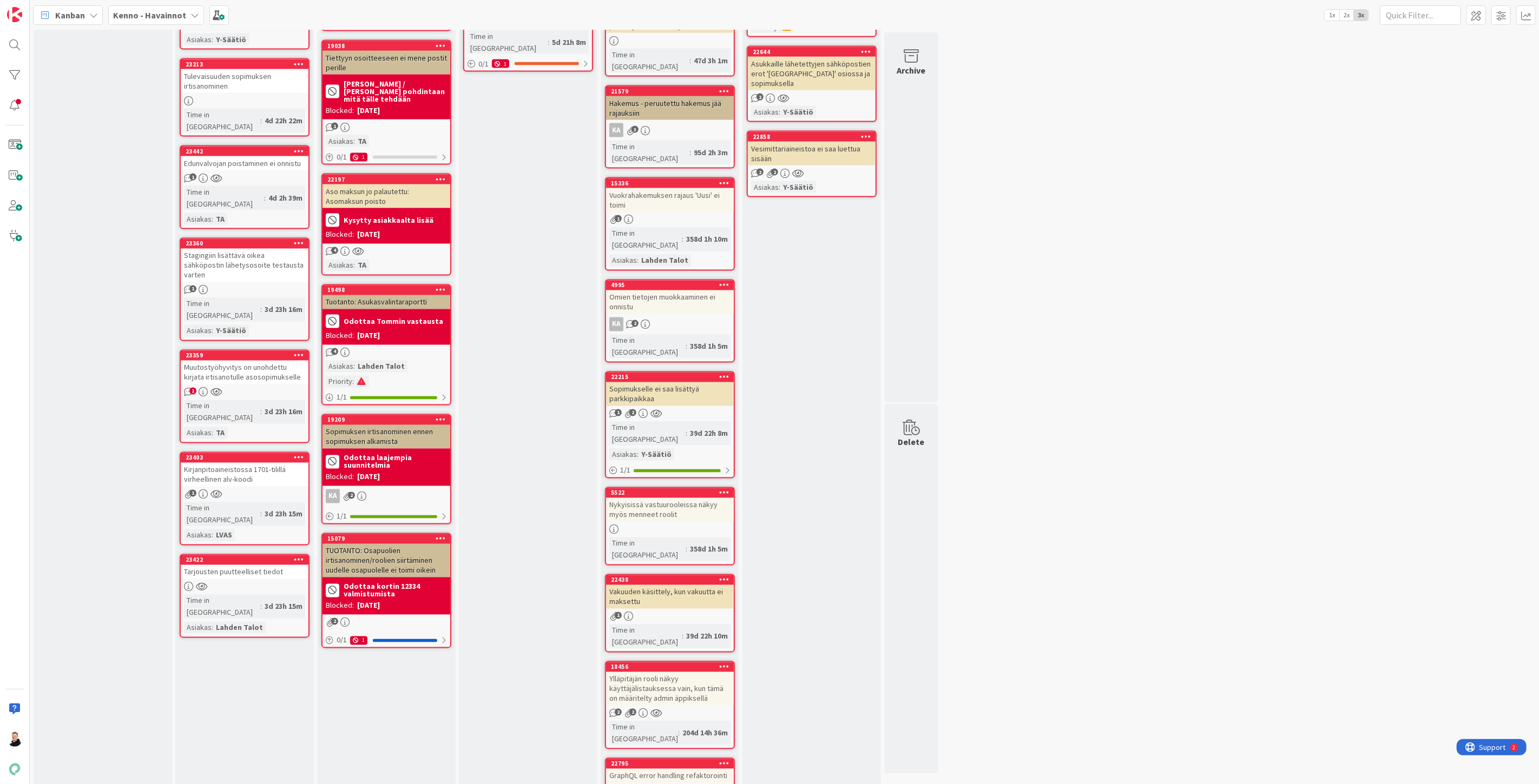
scroll to position [1142, 0]
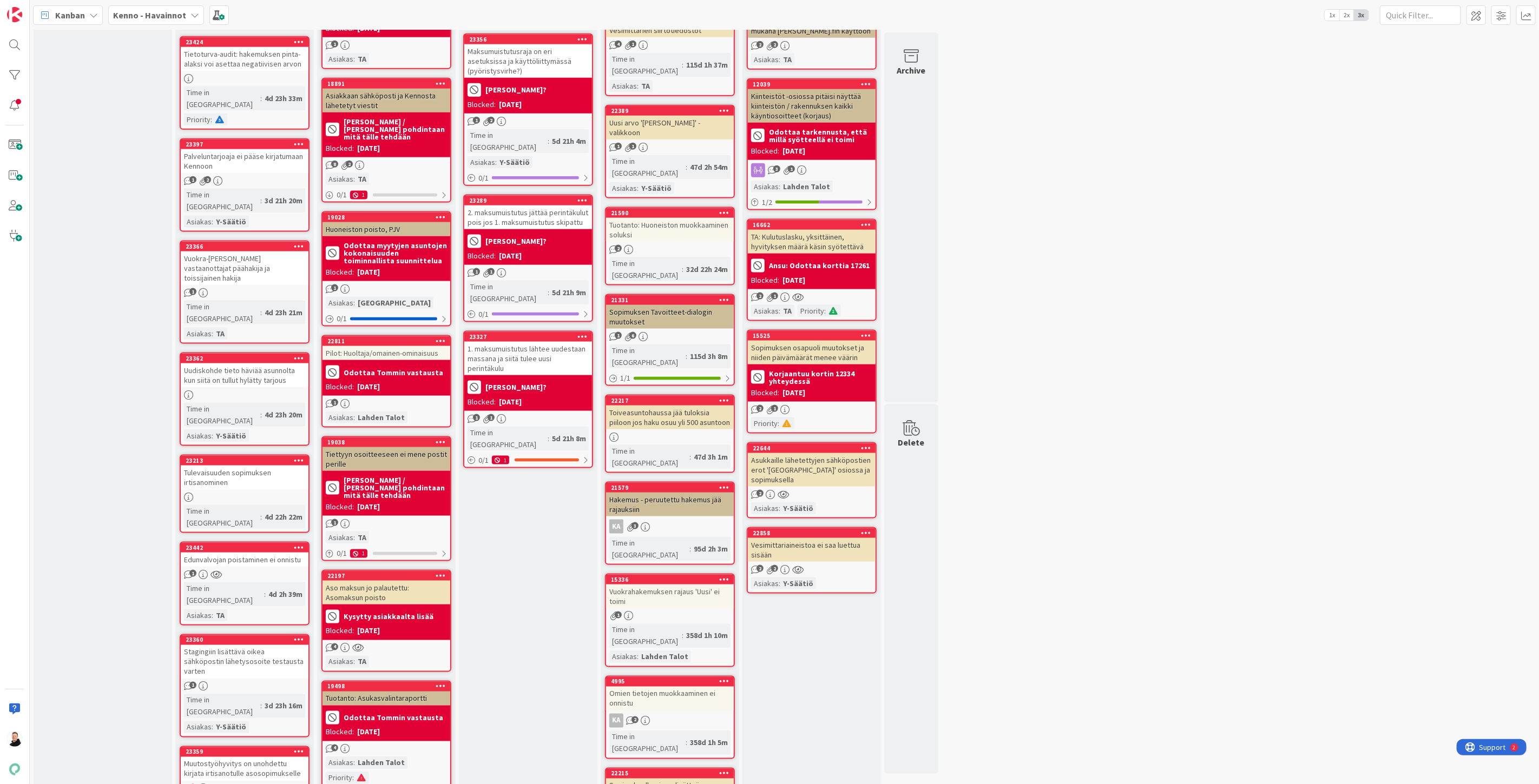
click at [798, 538] on div "Vesimittariaineistoa ei saa luettua sisään" at bounding box center [812, 550] width 128 height 24
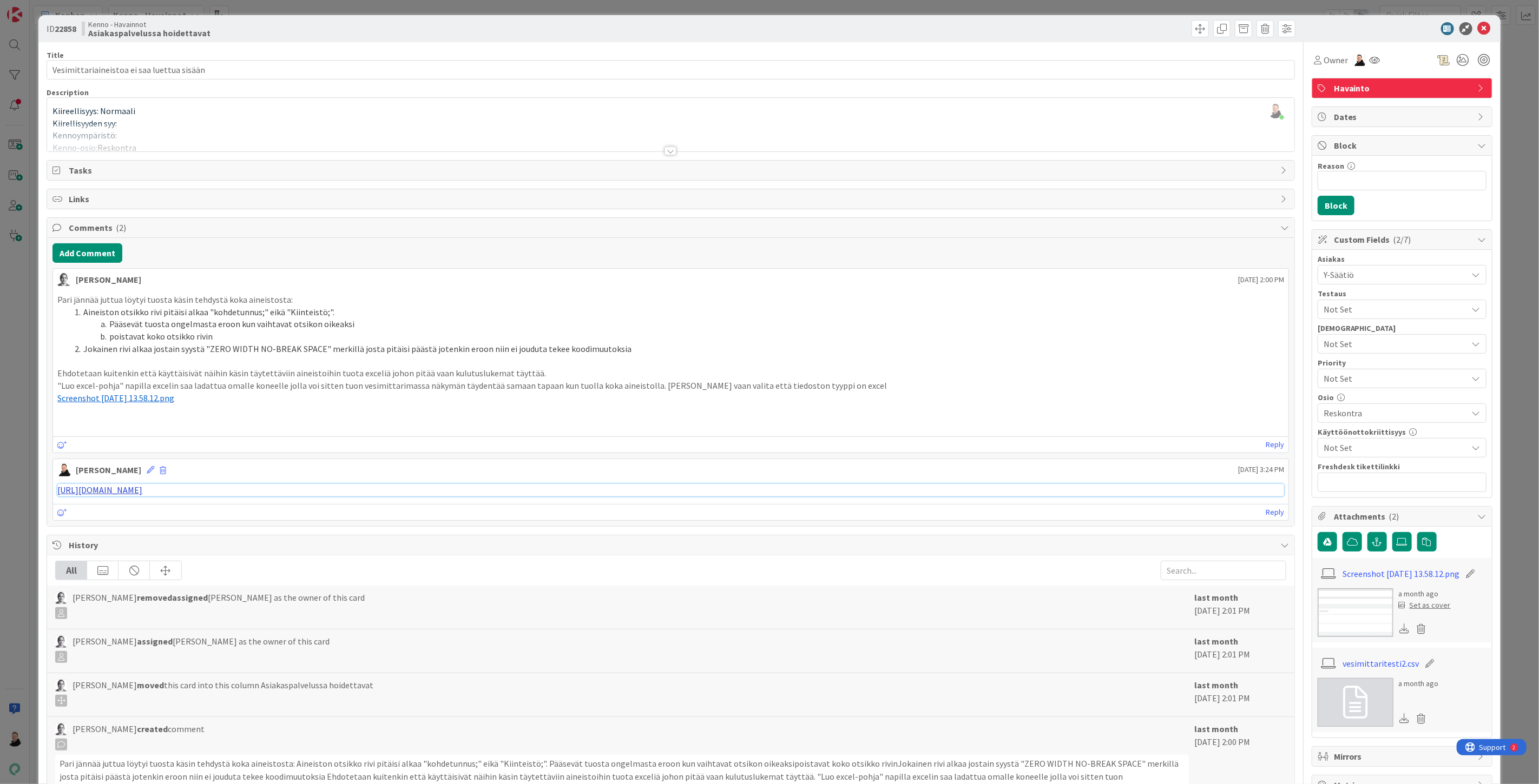
click at [142, 492] on link "https://pandia-help.freshdesk.com/a/tickets/131353" at bounding box center [100, 490] width 85 height 11
click at [1238, 25] on span at bounding box center [1243, 29] width 17 height 17
click at [1251, 82] on button "Archive" at bounding box center [1262, 79] width 43 height 20
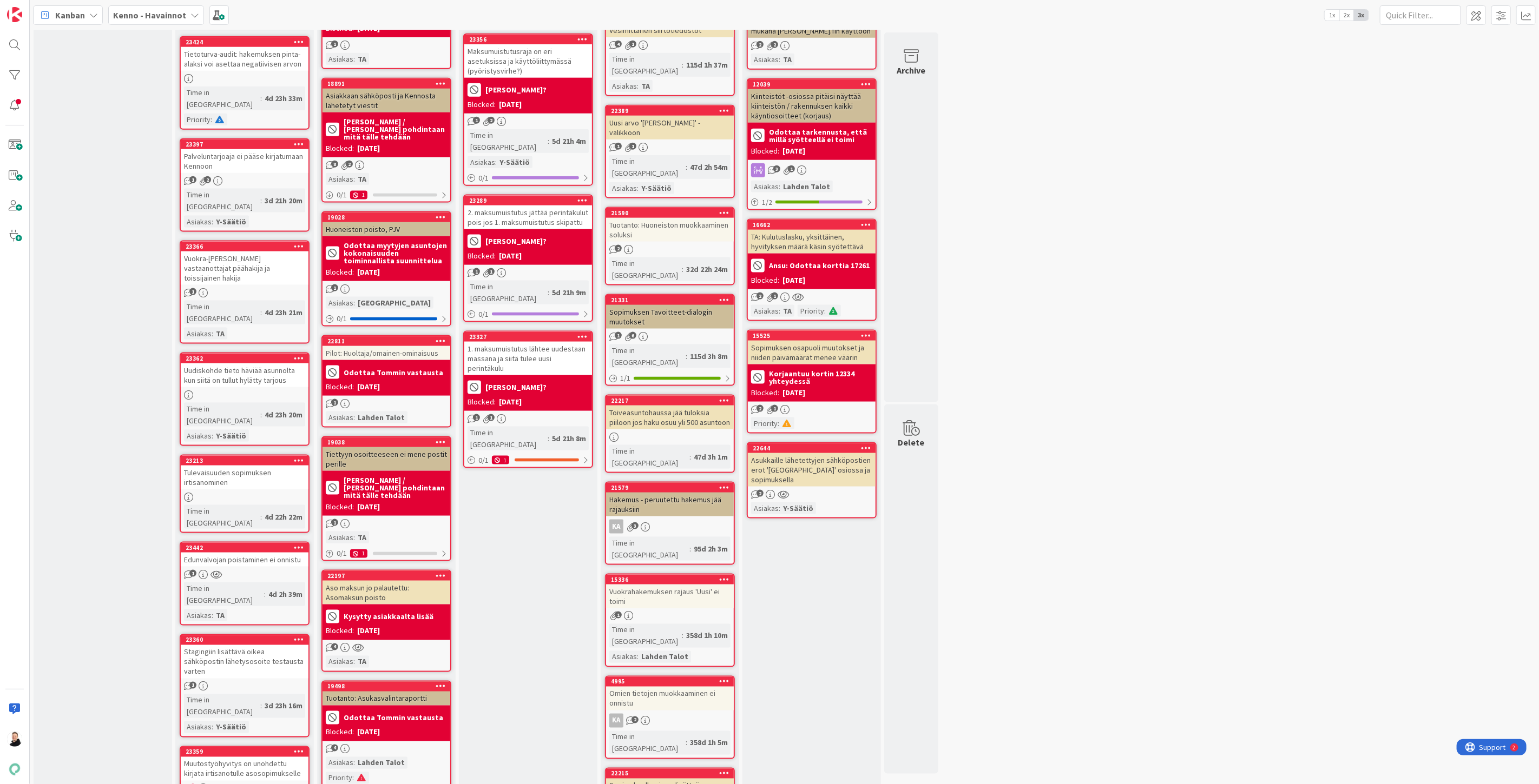
click at [809, 453] on div "Asukkaille lähetettyjen sähköpostien erot 'Viestintä' osiossa ja sopimuksella" at bounding box center [812, 470] width 128 height 33
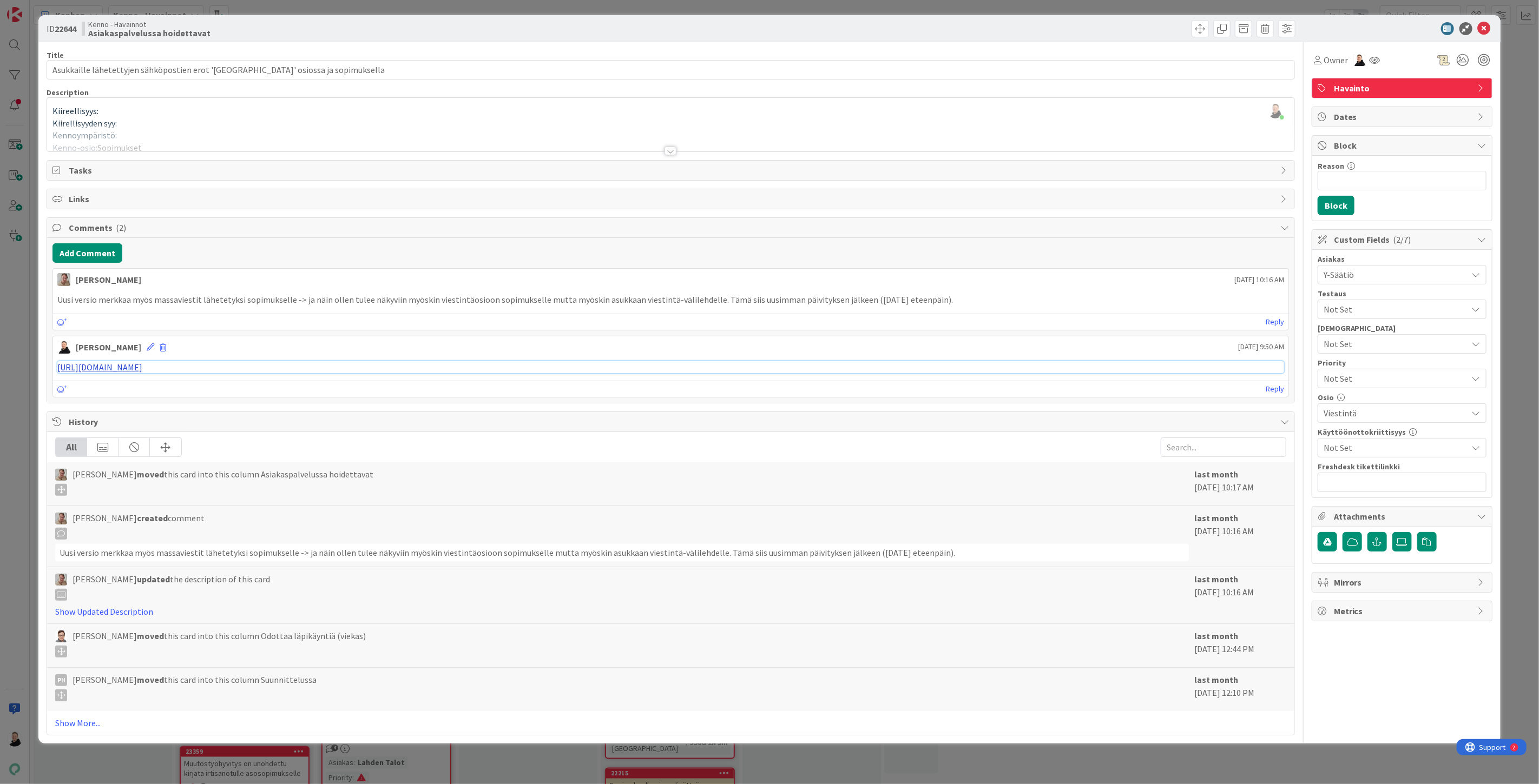
click at [142, 368] on link "https://pandia-help.freshdesk.com/a/tickets/131191" at bounding box center [100, 367] width 85 height 11
click at [1241, 27] on span at bounding box center [1243, 29] width 17 height 17
click at [1258, 81] on button "Archive" at bounding box center [1262, 79] width 43 height 20
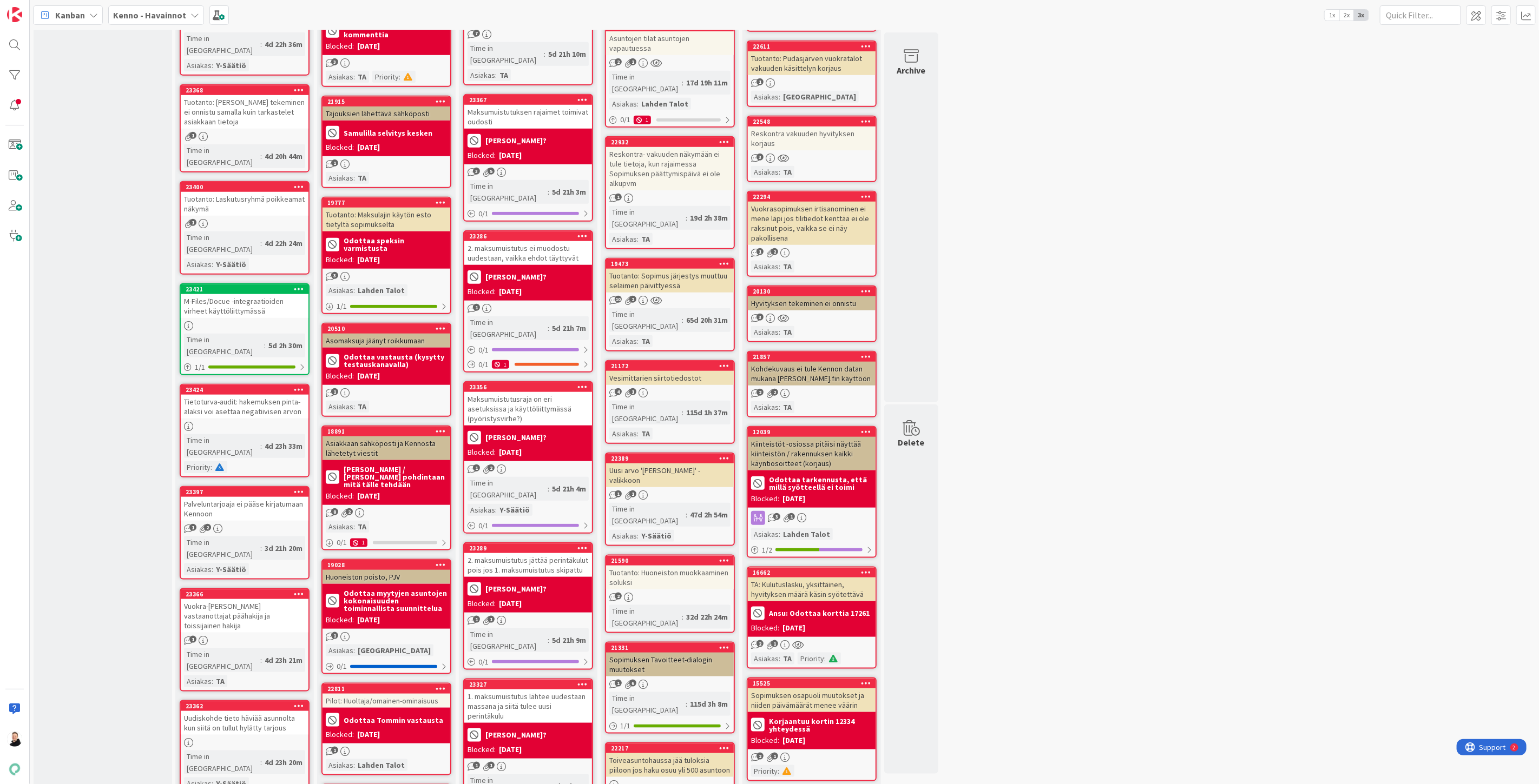
scroll to position [781, 0]
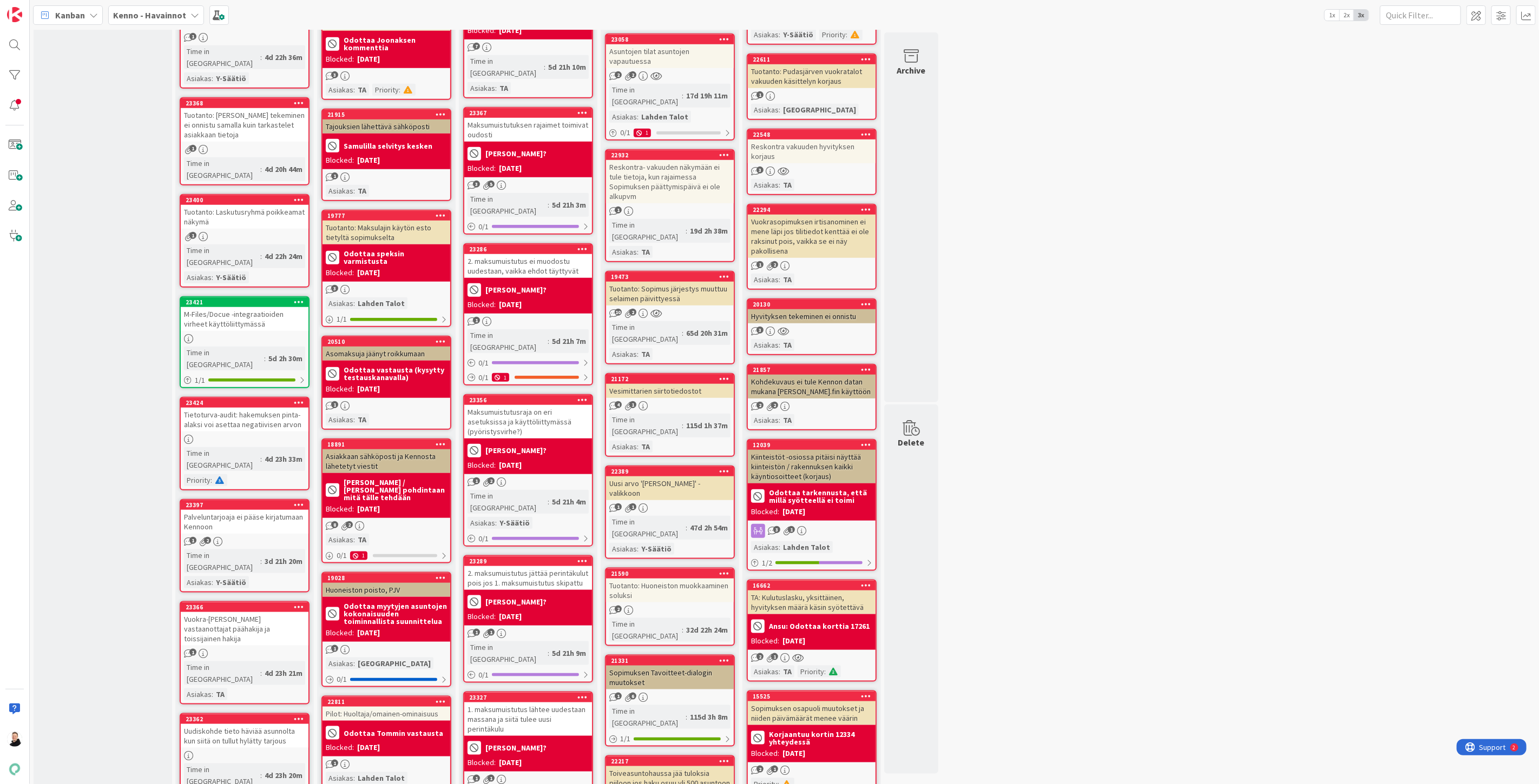
click at [791, 309] on div "Hyvityksen tekeminen ei onnistu" at bounding box center [812, 316] width 128 height 14
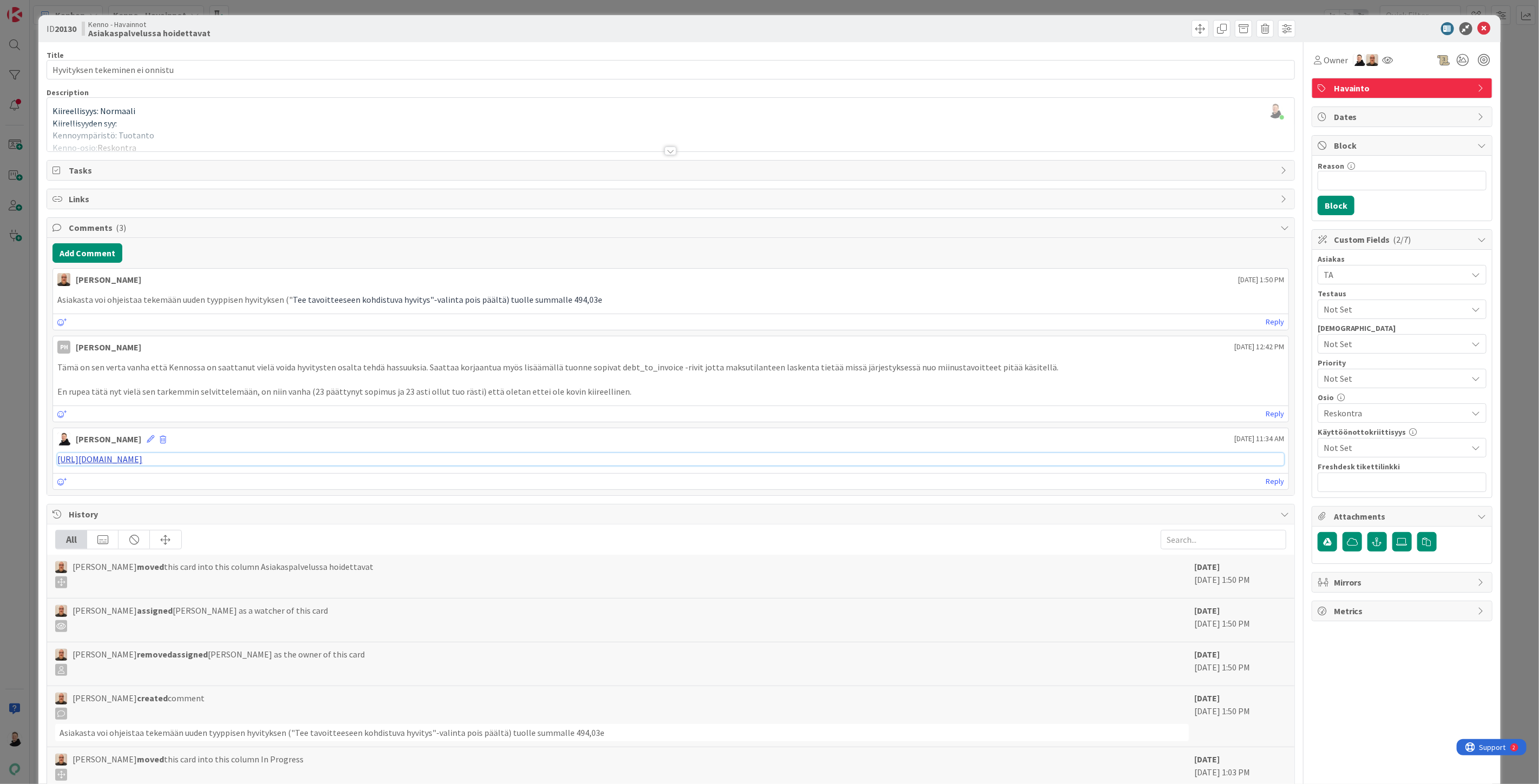
click at [142, 455] on link "https://pandia-help.freshdesk.com/a/tickets/128874" at bounding box center [100, 459] width 85 height 11
click at [1237, 27] on span at bounding box center [1243, 29] width 17 height 17
click at [1256, 79] on button "Archive" at bounding box center [1262, 79] width 43 height 20
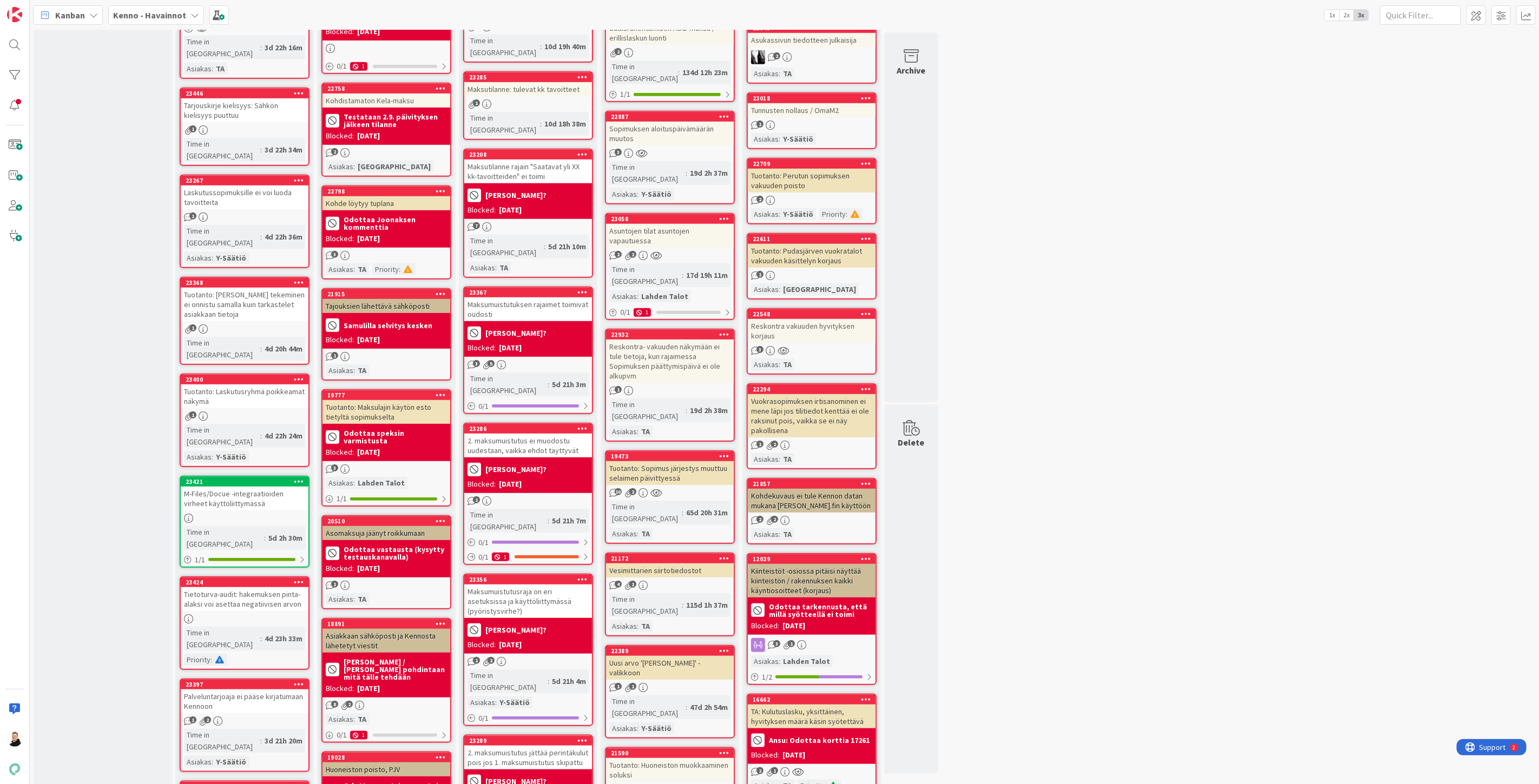
scroll to position [601, 0]
click at [801, 319] on div "Reskontra vakuuden hyvityksen korjaus" at bounding box center [812, 331] width 128 height 24
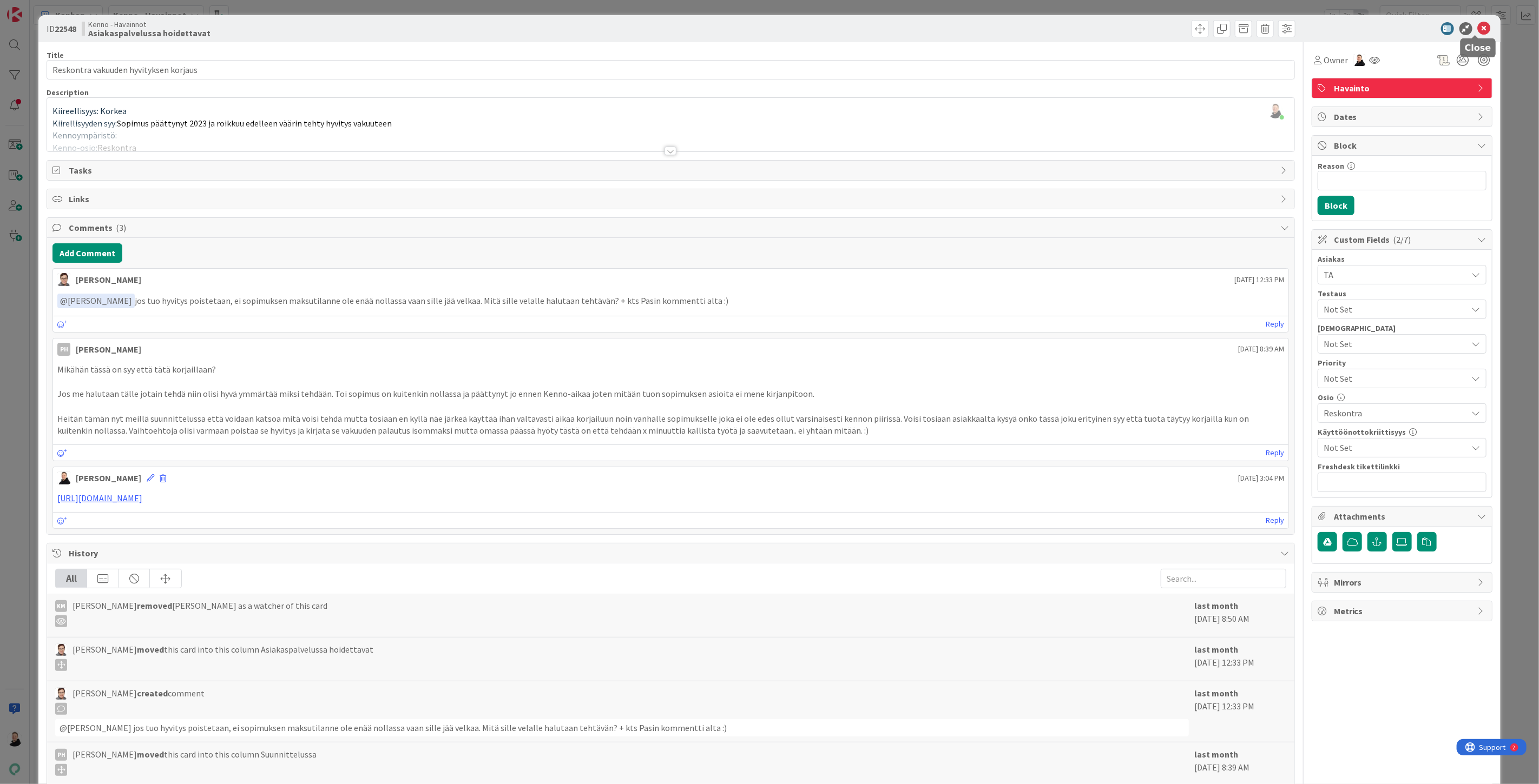
click at [1478, 26] on icon at bounding box center [1485, 29] width 13 height 13
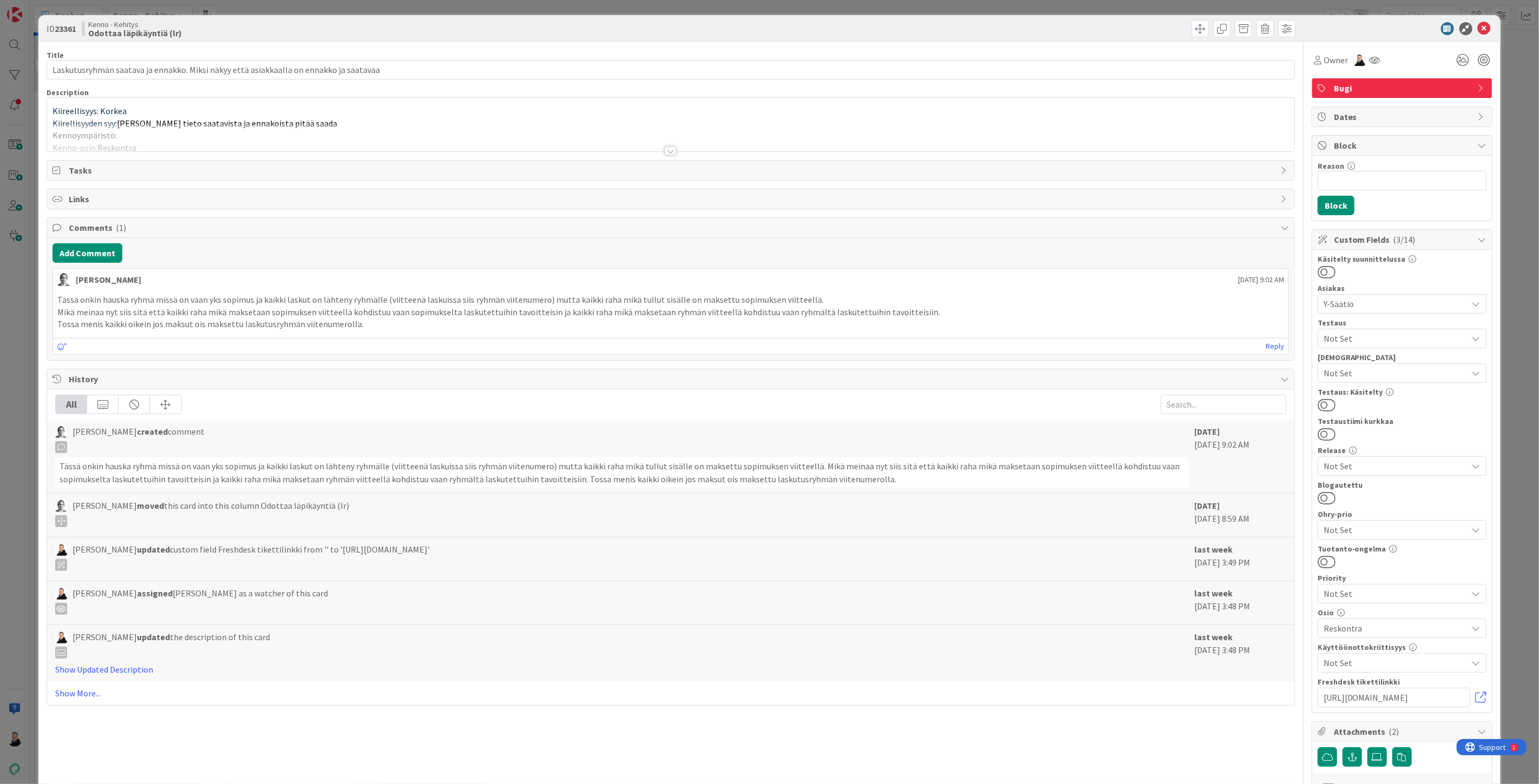
type input "Laskutusryhmän saatava ja ennakko. Miksi näkyy että asiakkaalla on ennakko ja s…"
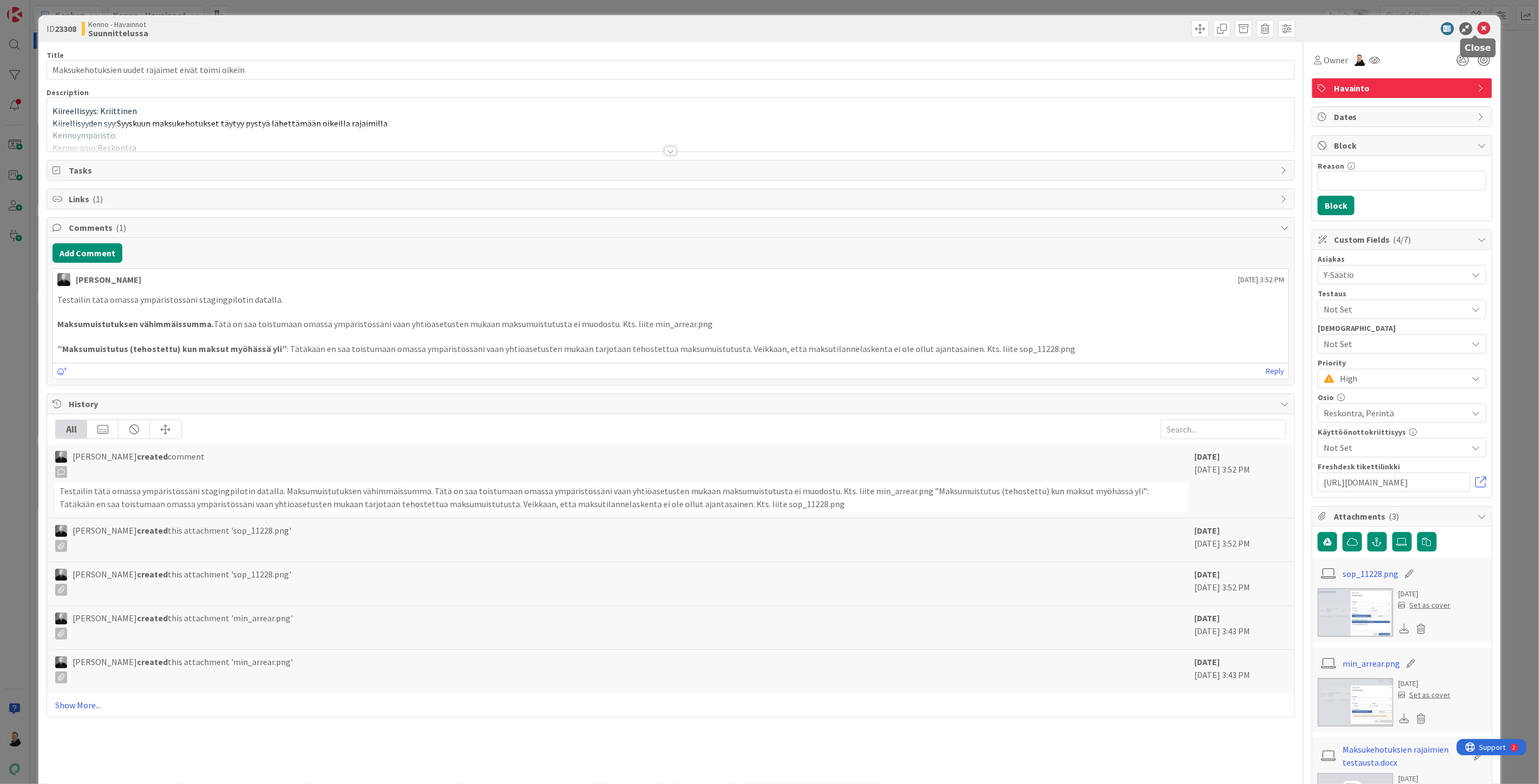
click at [1478, 24] on icon at bounding box center [1485, 29] width 13 height 13
